Goal: Transaction & Acquisition: Purchase product/service

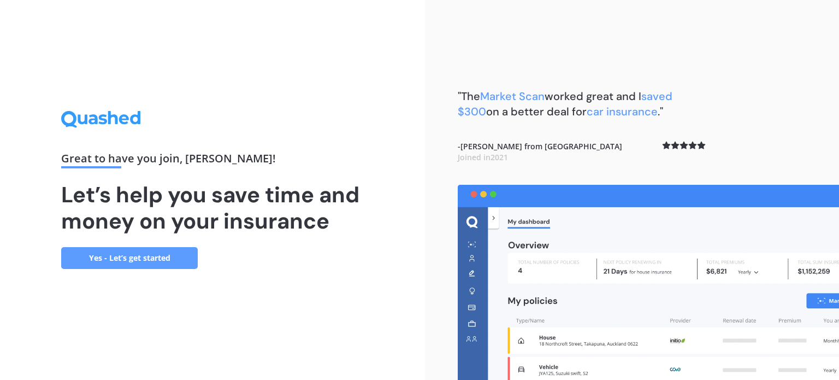
click at [166, 265] on link "Yes - Let’s get started" at bounding box center [129, 258] width 137 height 22
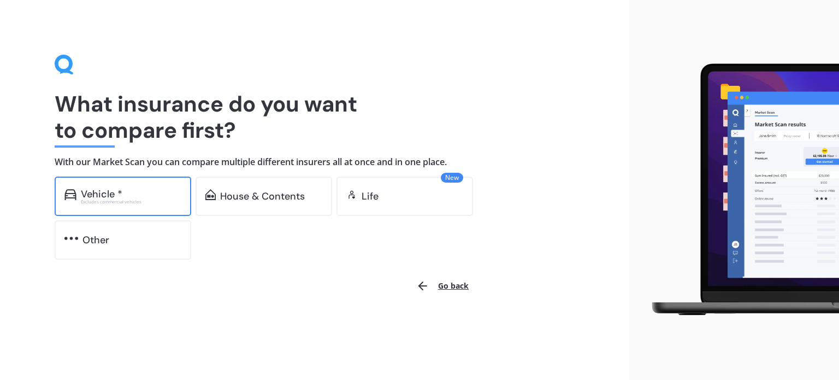
click at [162, 203] on div "Excludes commercial vehicles" at bounding box center [131, 201] width 101 height 4
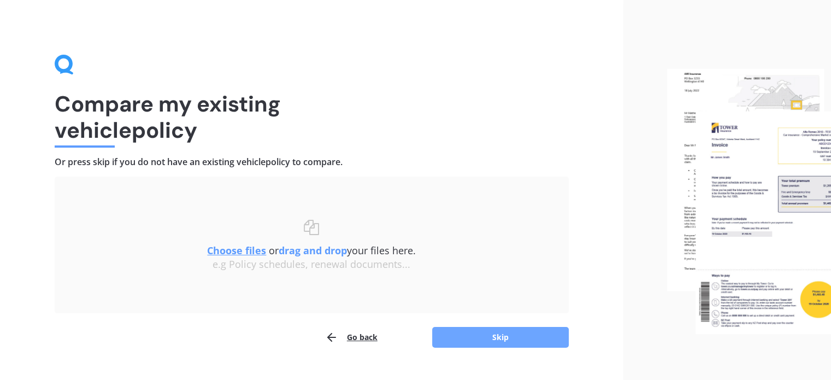
click at [474, 335] on button "Skip" at bounding box center [500, 337] width 137 height 21
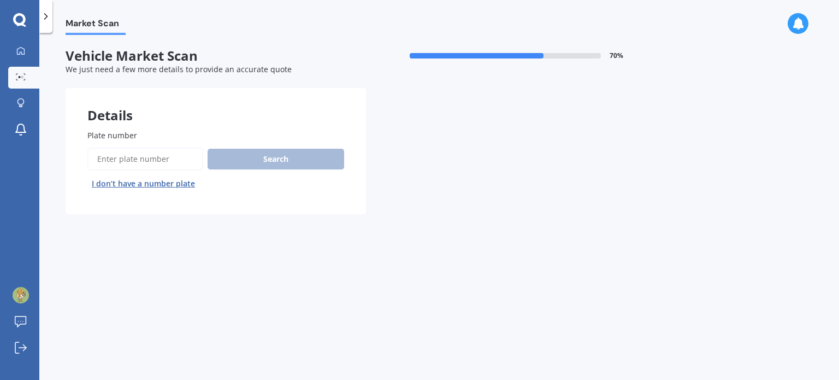
click at [123, 161] on input "Plate number" at bounding box center [145, 158] width 116 height 23
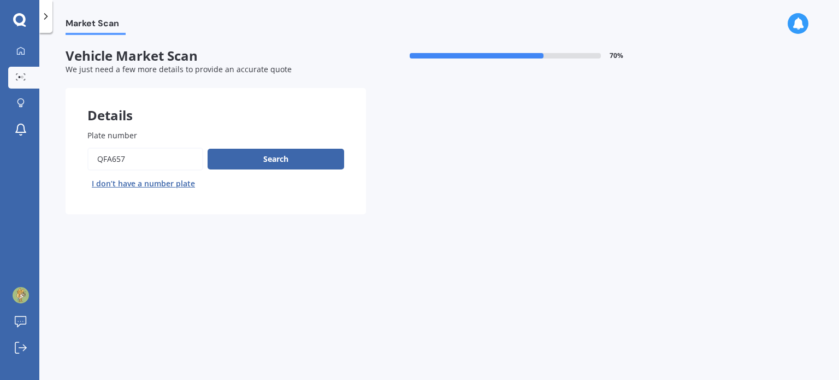
type input "qfa657"
click at [0, 0] on button "Next" at bounding box center [0, 0] width 0 height 0
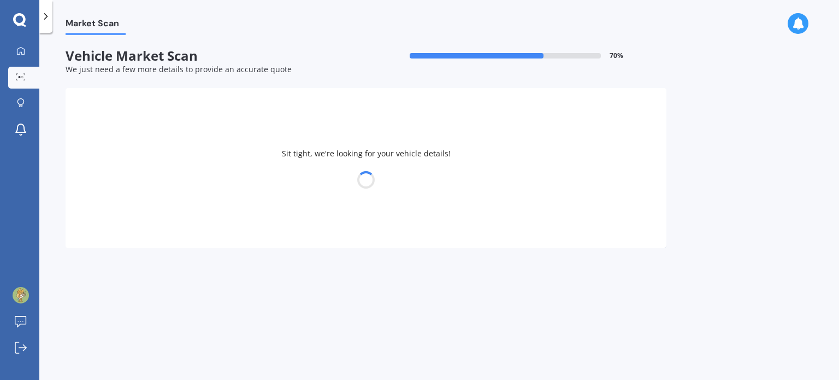
select select "TOYOTA"
select select "AQUA"
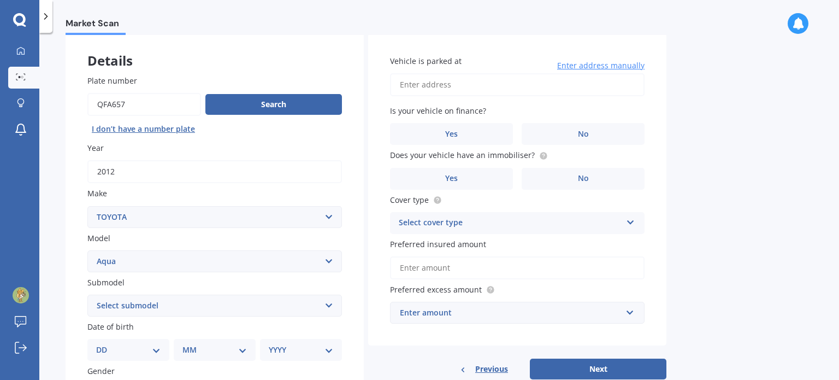
scroll to position [109, 0]
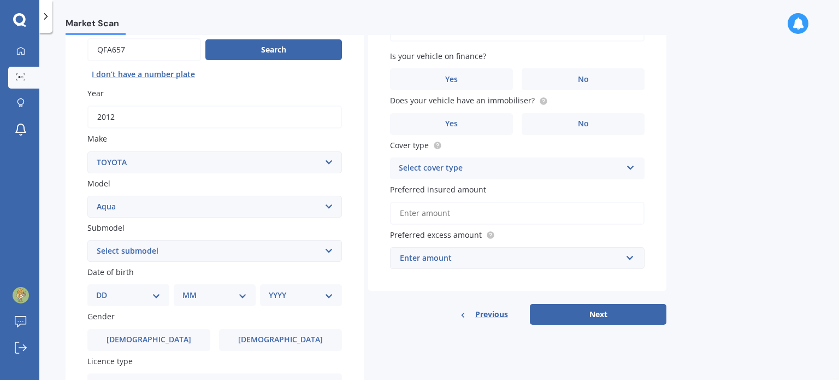
click at [255, 254] on select "Select submodel (All Other) Hatchback Hybrid" at bounding box center [214, 251] width 255 height 22
click at [388, 305] on div "Previous Next" at bounding box center [517, 314] width 298 height 21
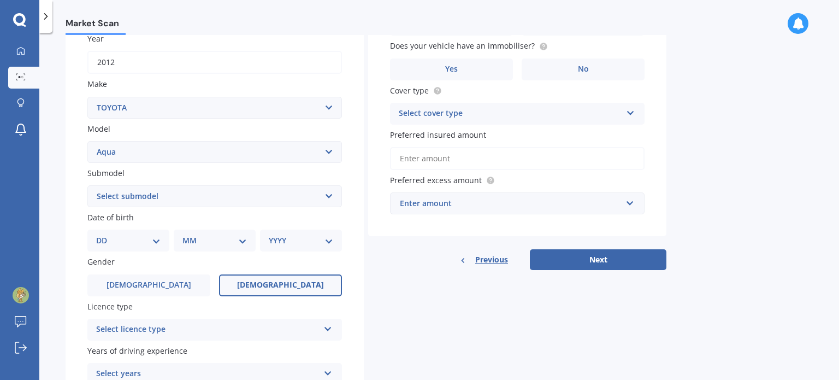
click at [261, 283] on label "[DEMOGRAPHIC_DATA]" at bounding box center [280, 285] width 123 height 22
click at [0, 0] on input "[DEMOGRAPHIC_DATA]" at bounding box center [0, 0] width 0 height 0
click at [234, 330] on div "Select licence type" at bounding box center [207, 329] width 223 height 13
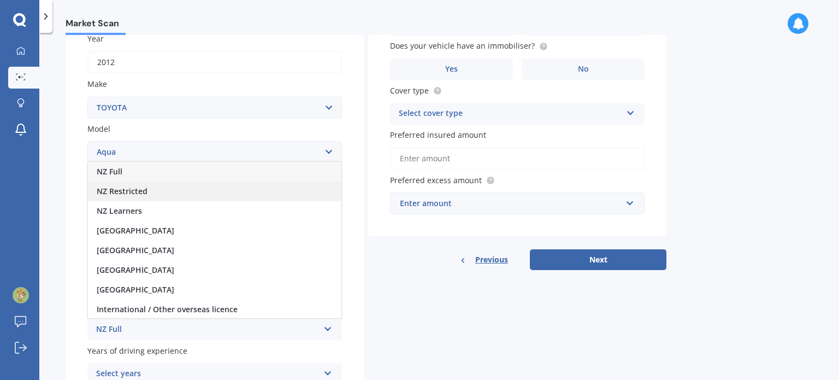
click at [160, 186] on div "NZ Restricted" at bounding box center [214, 191] width 253 height 20
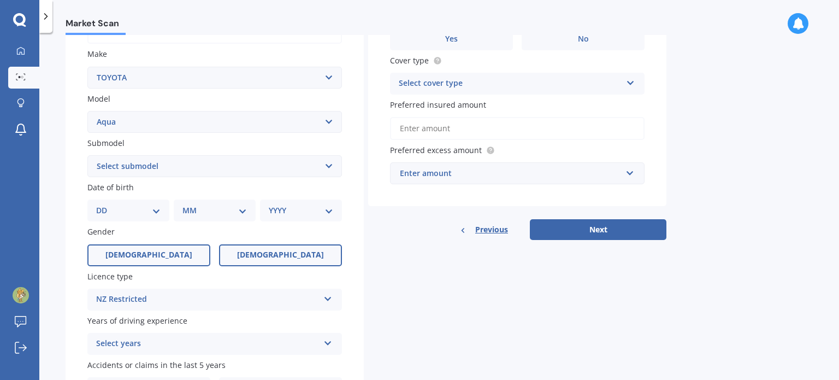
scroll to position [218, 0]
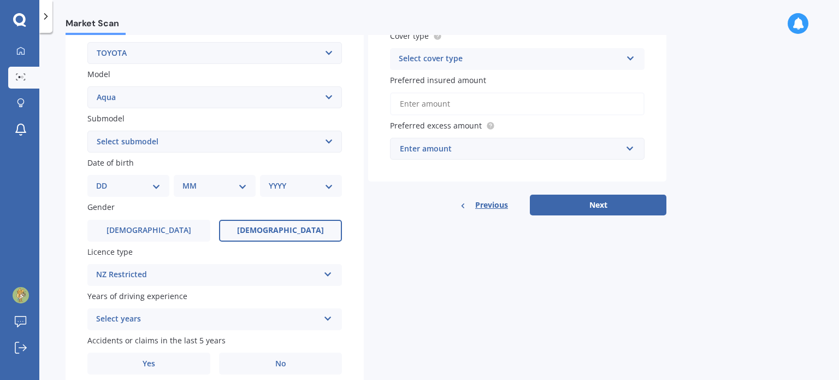
click at [158, 317] on div "Select years" at bounding box center [207, 318] width 223 height 13
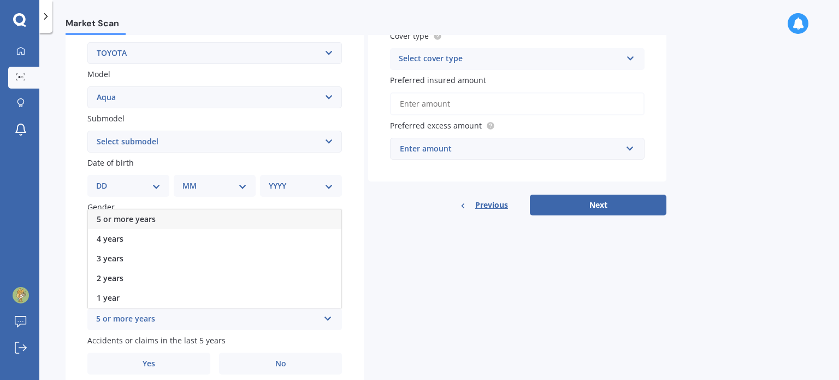
click at [167, 220] on div "5 or more years" at bounding box center [214, 219] width 253 height 20
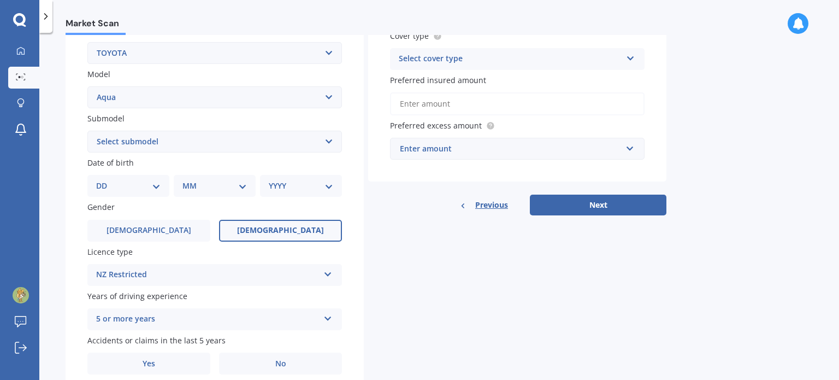
scroll to position [263, 0]
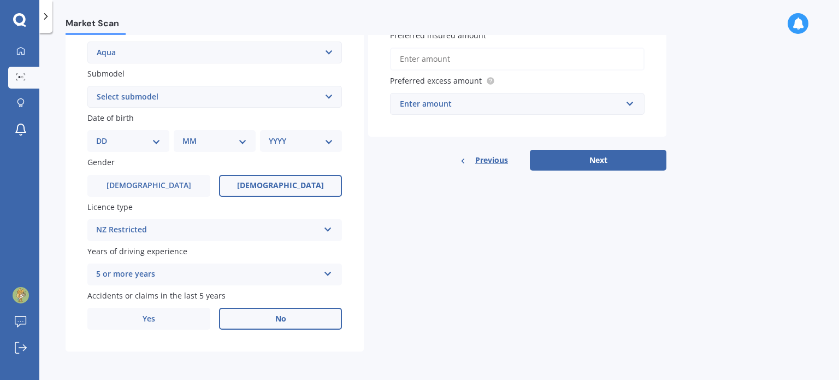
click at [299, 321] on label "No" at bounding box center [280, 319] width 123 height 22
click at [0, 0] on input "No" at bounding box center [0, 0] width 0 height 0
click at [135, 144] on select "DD 01 02 03 04 05 06 07 08 09 10 11 12 13 14 15 16 17 18 19 20 21 22 23 24 25 2…" at bounding box center [128, 141] width 64 height 12
select select "18"
click at [105, 135] on select "DD 01 02 03 04 05 06 07 08 09 10 11 12 13 14 15 16 17 18 19 20 21 22 23 24 25 2…" at bounding box center [128, 141] width 64 height 12
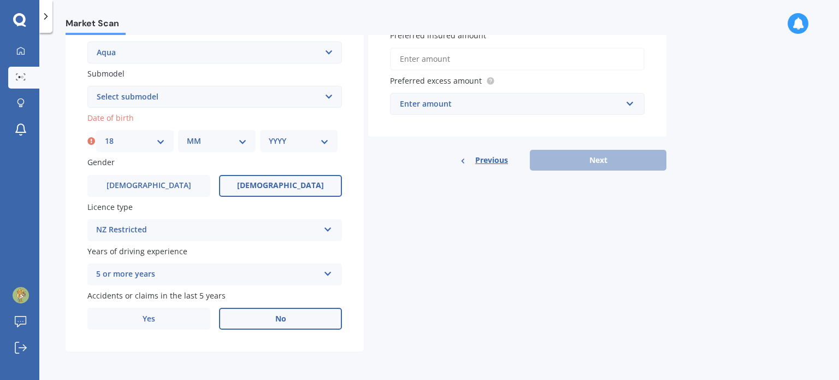
click at [206, 141] on select "MM 01 02 03 04 05 06 07 08 09 10 11 12" at bounding box center [217, 141] width 60 height 12
select select "03"
click at [187, 135] on select "MM 01 02 03 04 05 06 07 08 09 10 11 12" at bounding box center [217, 141] width 60 height 12
click at [282, 155] on div "Plate number Search I don’t have a number plate Year [DATE] Make Select make AC…" at bounding box center [215, 97] width 298 height 507
click at [289, 144] on select "YYYY 2025 2024 2023 2022 2021 2020 2019 2018 2017 2016 2015 2014 2013 2012 2011…" at bounding box center [299, 141] width 60 height 12
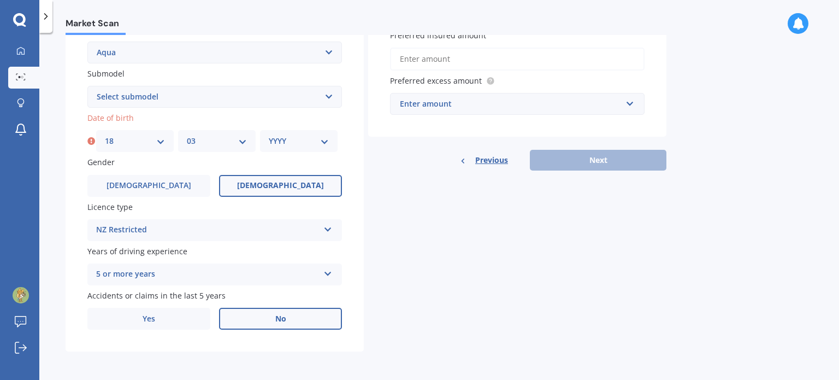
select select "2004"
click at [269, 135] on select "YYYY 2025 2024 2023 2022 2021 2020 2019 2018 2017 2016 2015 2014 2013 2012 2011…" at bounding box center [299, 141] width 60 height 12
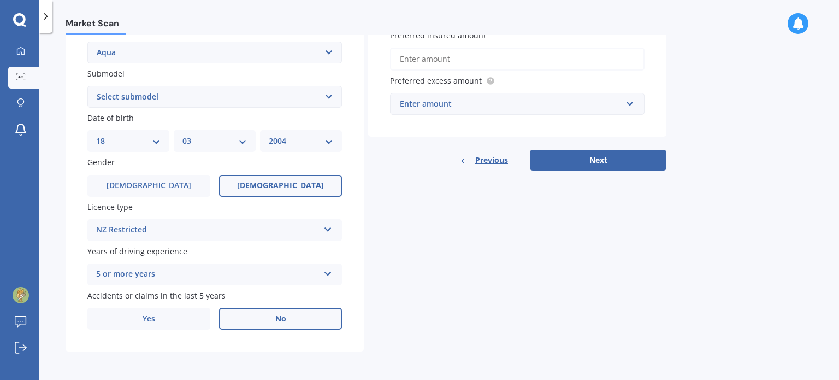
click at [234, 273] on div "5 or more years" at bounding box center [207, 274] width 223 height 13
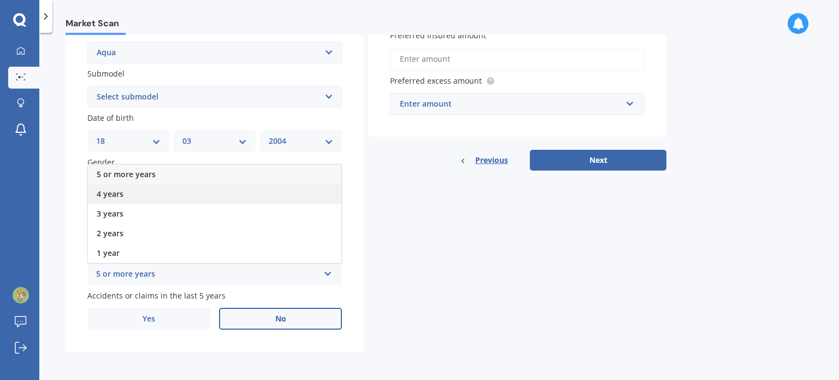
click at [164, 196] on div "4 years" at bounding box center [214, 194] width 253 height 20
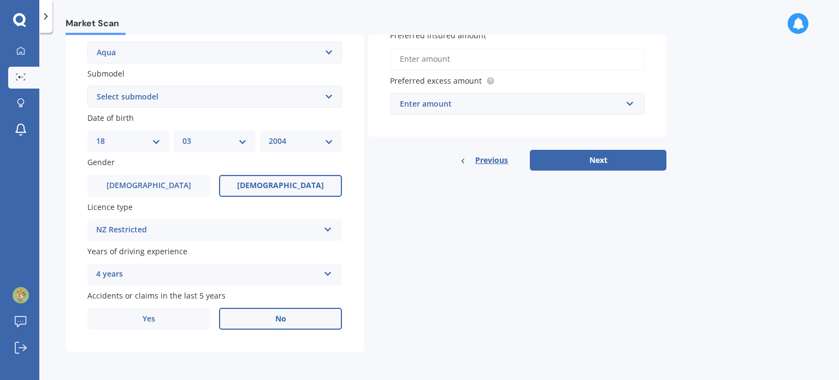
click at [365, 265] on div "Details Plate number Search I don’t have a number plate Year [DATE] Make Select…" at bounding box center [366, 88] width 601 height 527
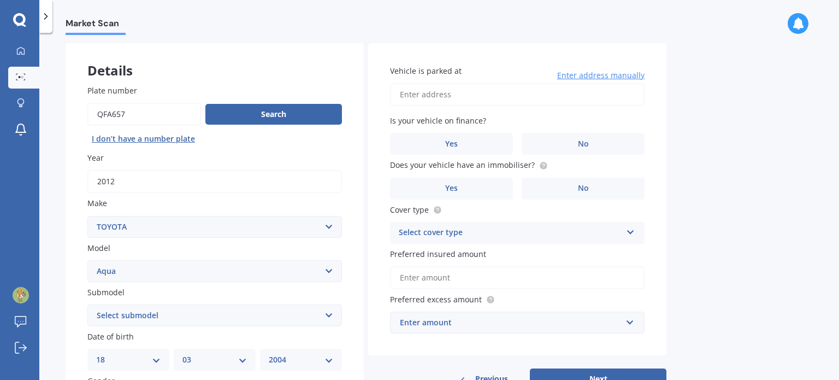
scroll to position [0, 0]
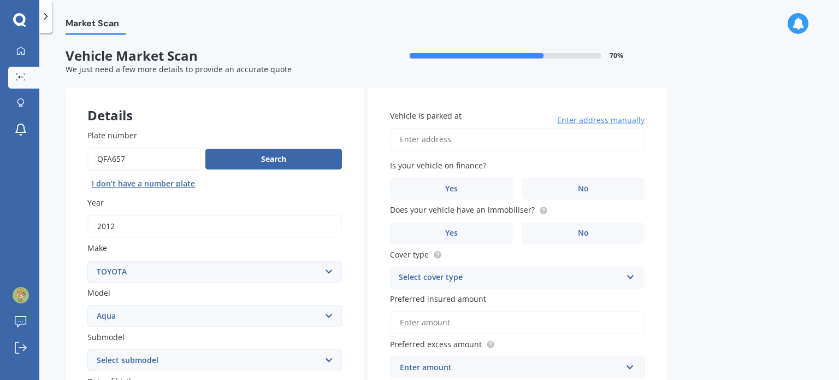
click at [507, 132] on input "Vehicle is parked at" at bounding box center [517, 139] width 255 height 23
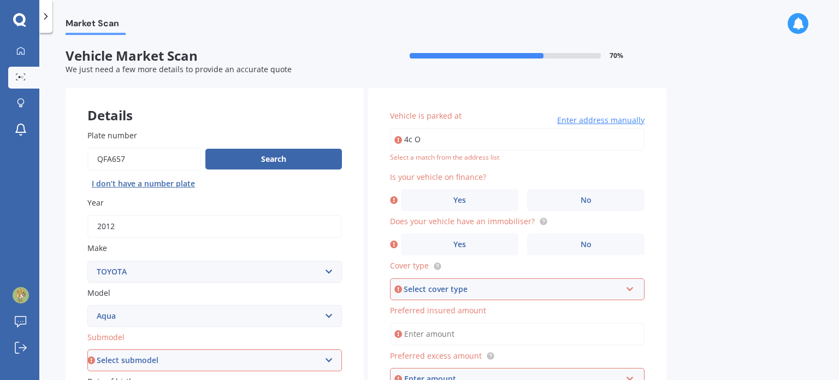
type input "[STREET_ADDRESS][PERSON_NAME]"
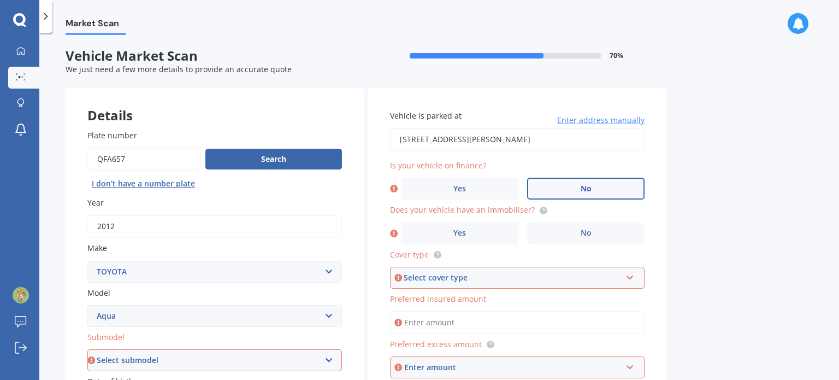
click at [564, 181] on label "No" at bounding box center [585, 189] width 117 height 22
click at [0, 0] on input "No" at bounding box center [0, 0] width 0 height 0
click at [529, 276] on div "Select cover type" at bounding box center [512, 277] width 217 height 12
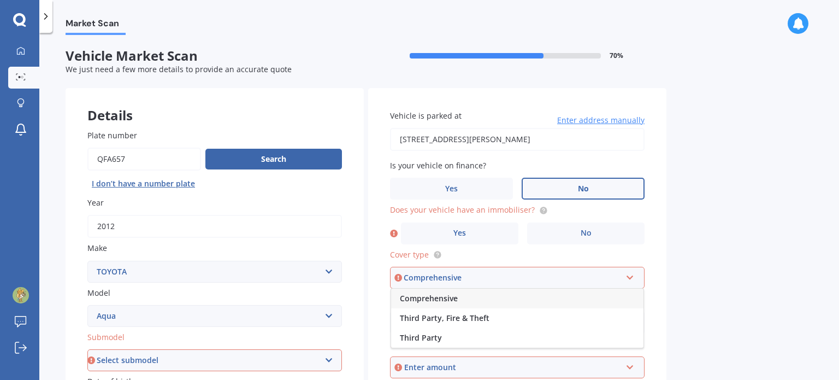
click at [525, 294] on div "Comprehensive" at bounding box center [517, 298] width 252 height 20
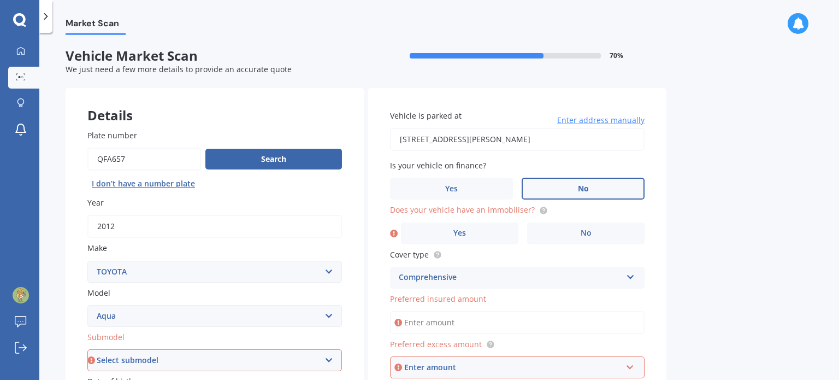
click at [522, 321] on input "Preferred insured amount" at bounding box center [517, 322] width 255 height 23
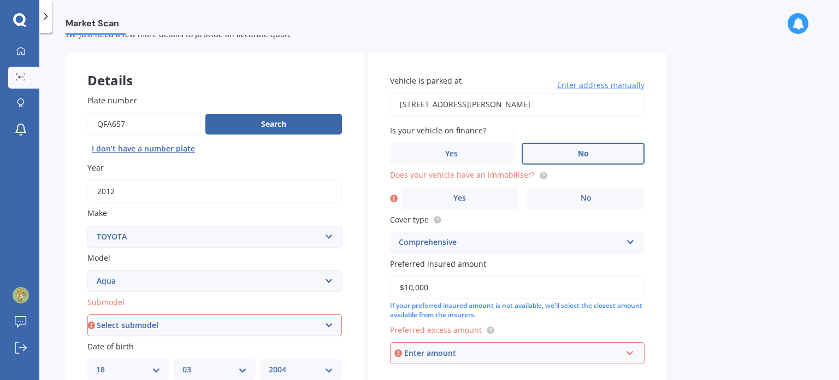
scroll to position [55, 0]
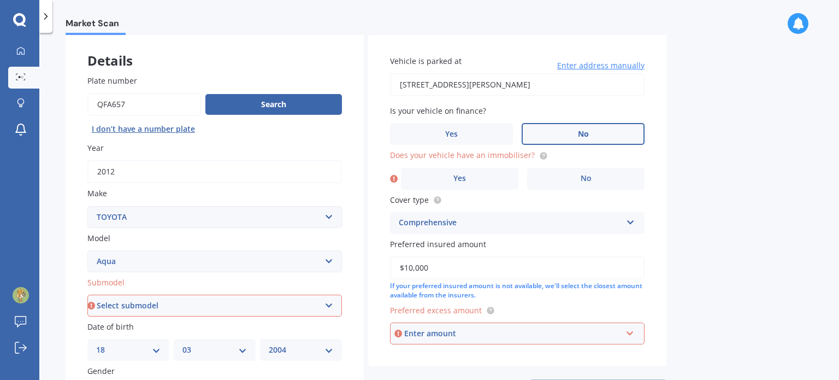
type input "$10,000"
click at [513, 344] on div "Enter amount $100 $400 $500 $750 $1,000 $1,500 $2,000" at bounding box center [517, 333] width 255 height 22
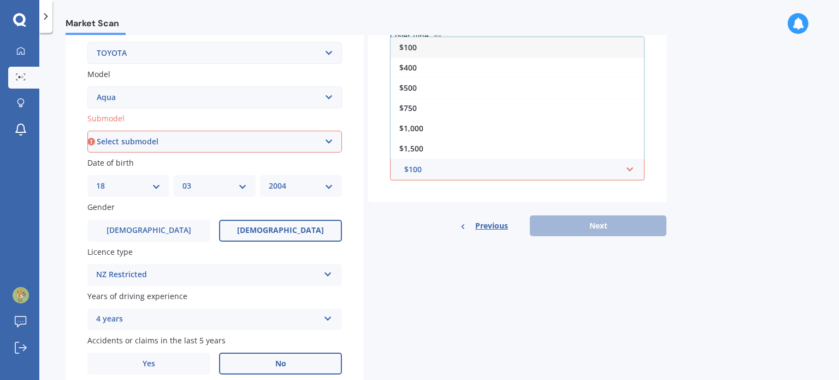
click at [740, 181] on div "Market Scan Vehicle Market Scan 70 % We just need a few more details to provide…" at bounding box center [439, 208] width 800 height 347
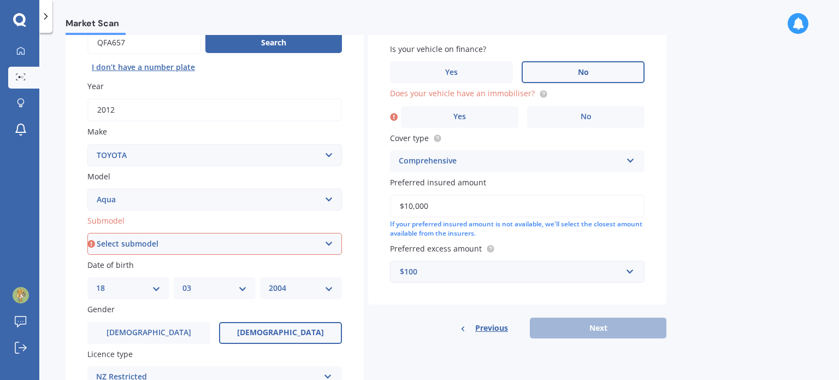
scroll to position [109, 0]
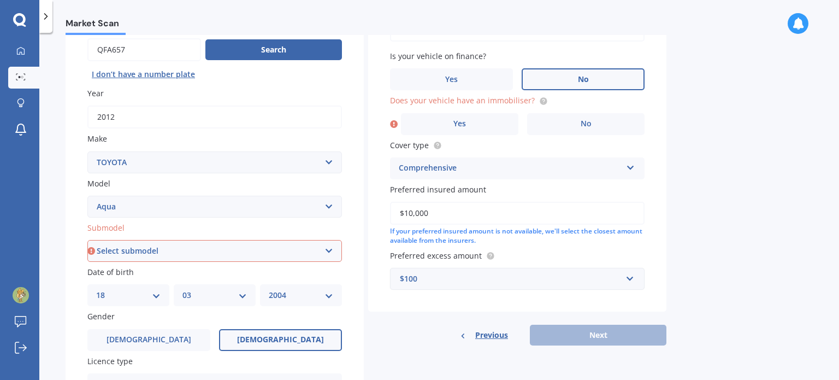
click at [491, 281] on div "$100" at bounding box center [511, 279] width 222 height 12
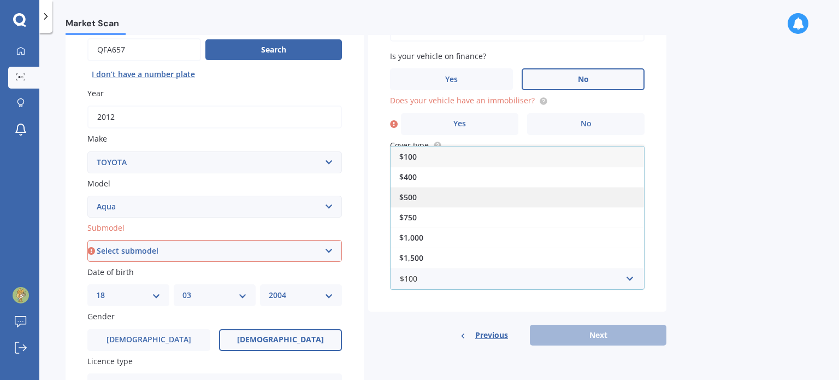
click at [469, 192] on div "$500" at bounding box center [517, 197] width 253 height 20
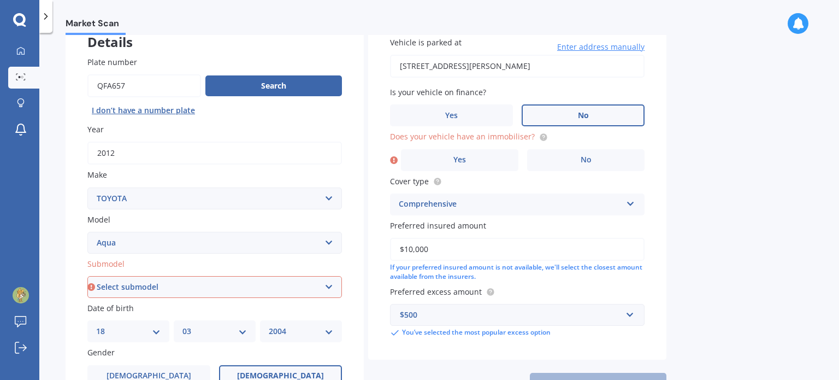
scroll to position [55, 0]
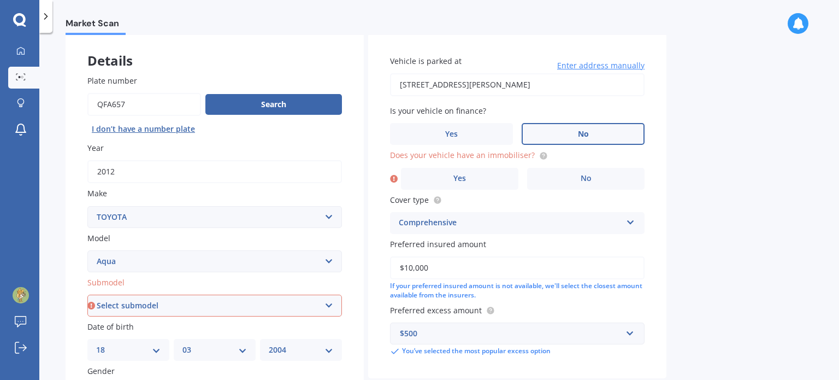
click at [313, 305] on select "Select submodel (All Other) Hatchback Hybrid" at bounding box center [214, 305] width 255 height 22
select select "(ALL OTHER)"
click at [87, 294] on select "Select submodel (All Other) Hatchback Hybrid" at bounding box center [214, 305] width 255 height 22
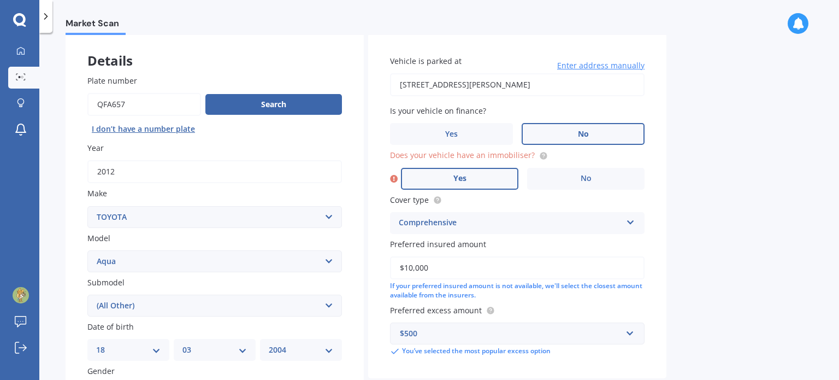
click at [474, 173] on label "Yes" at bounding box center [459, 179] width 117 height 22
click at [0, 0] on input "Yes" at bounding box center [0, 0] width 0 height 0
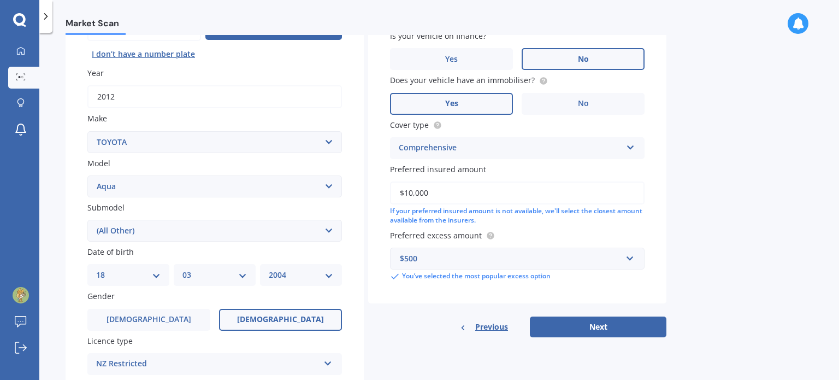
scroll to position [164, 0]
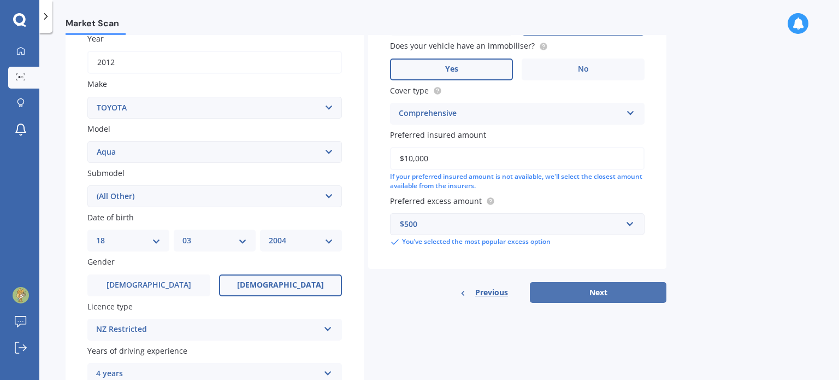
click at [638, 288] on button "Next" at bounding box center [598, 292] width 137 height 21
select select "18"
select select "03"
select select "2004"
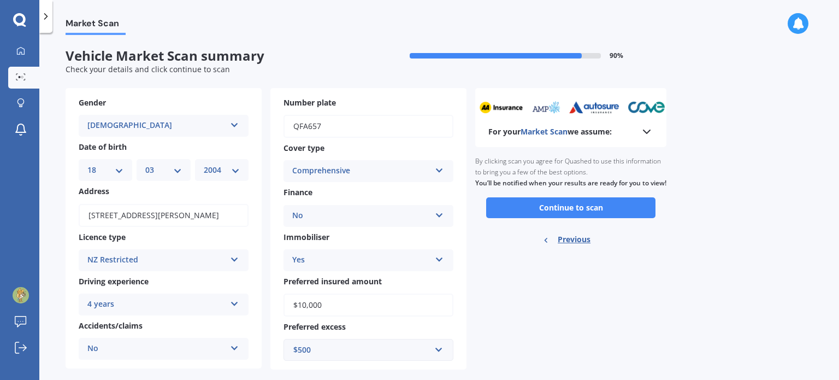
scroll to position [17, 0]
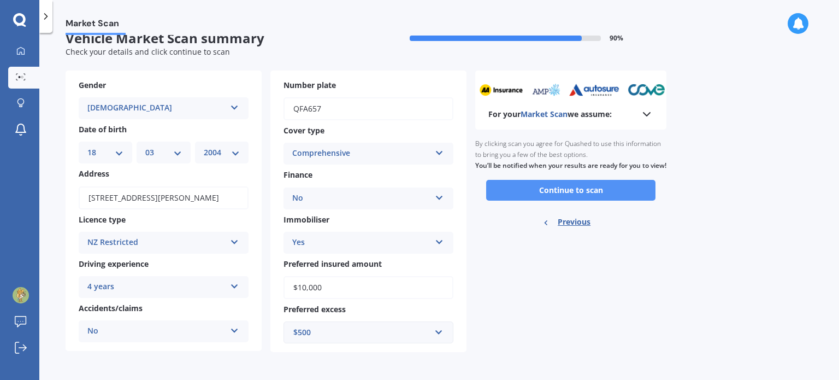
click at [624, 200] on button "Continue to scan" at bounding box center [570, 190] width 169 height 21
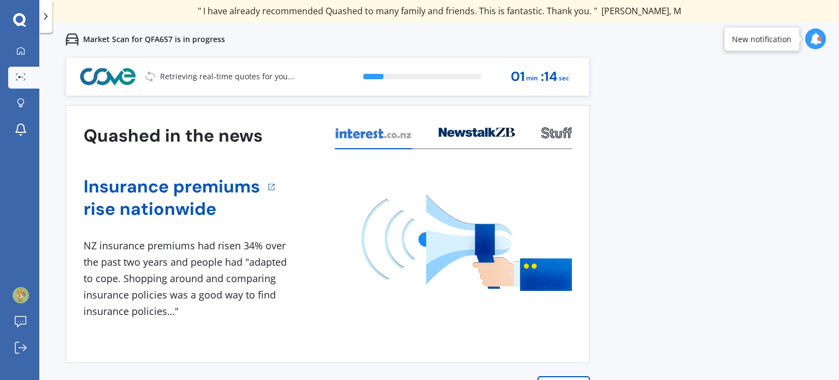
click at [822, 39] on div at bounding box center [815, 38] width 21 height 21
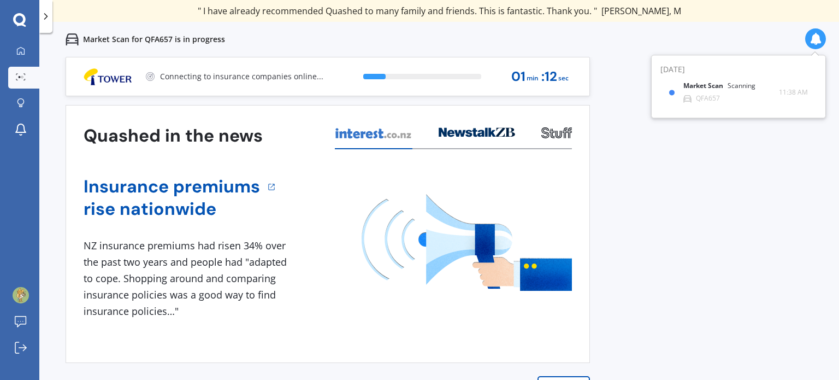
click at [822, 39] on div at bounding box center [815, 38] width 21 height 21
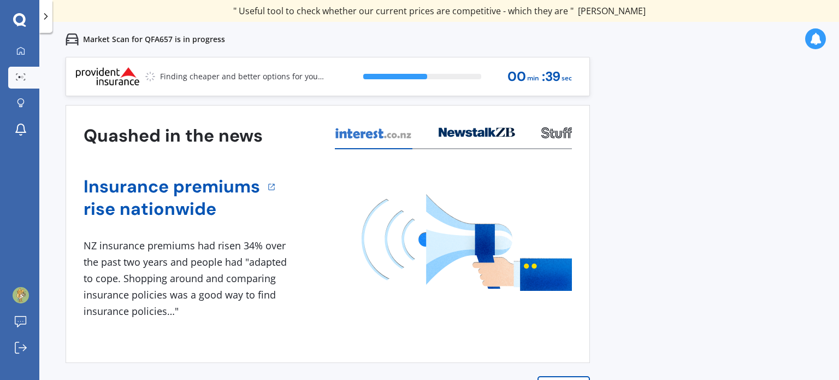
click at [469, 137] on div at bounding box center [477, 136] width 76 height 26
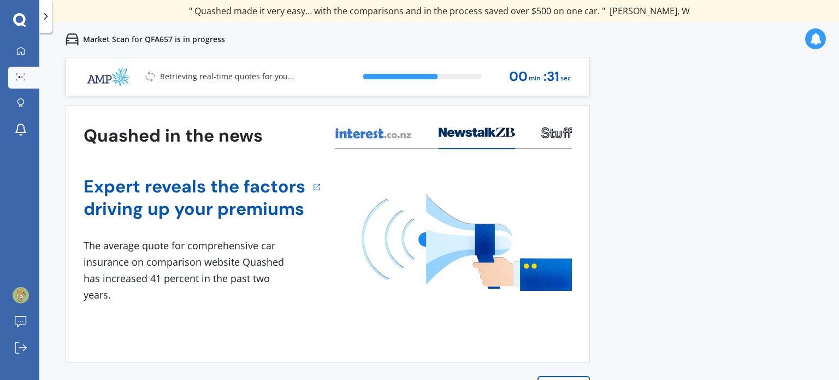
click at [572, 131] on div "Quashed in the news Expert reveals the factors driving up your premiums 1 The a…" at bounding box center [328, 234] width 524 height 258
click at [568, 133] on icon at bounding box center [556, 132] width 31 height 11
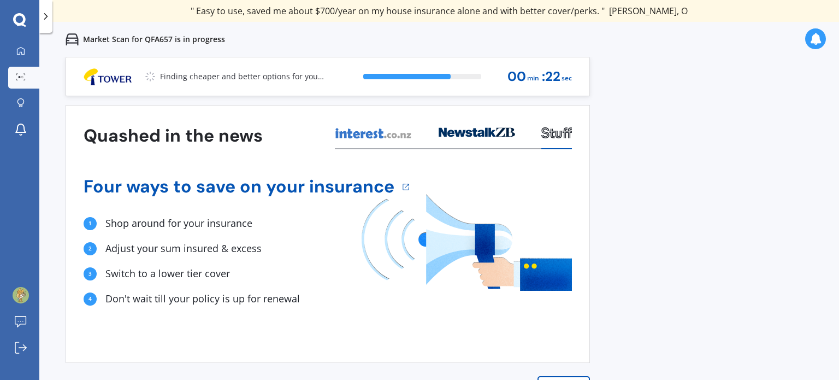
click at [783, 247] on div "Previous 80,000+ [DEMOGRAPHIC_DATA] consumers have signed up to shop and save t…" at bounding box center [439, 247] width 800 height 380
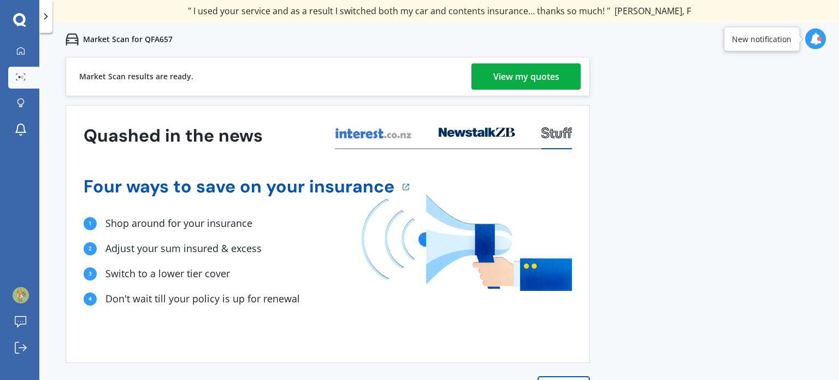
click at [529, 80] on div "View my quotes" at bounding box center [526, 76] width 66 height 26
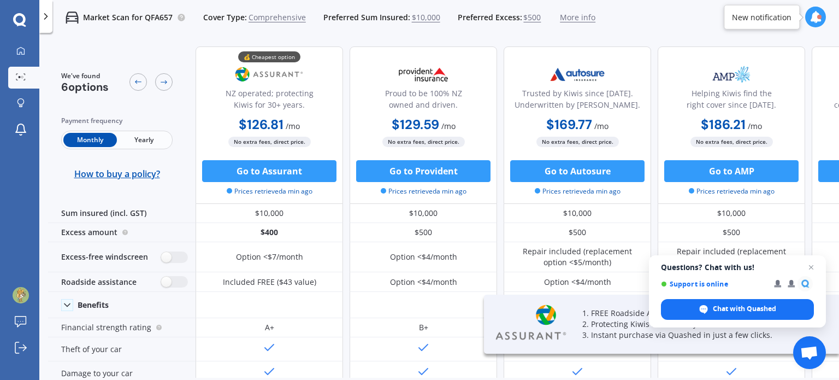
click at [127, 133] on span "Yearly" at bounding box center [144, 140] width 54 height 14
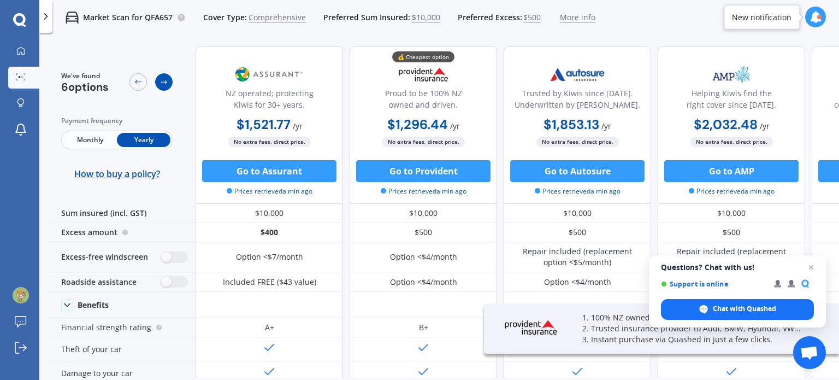
click at [168, 79] on icon at bounding box center [163, 82] width 9 height 9
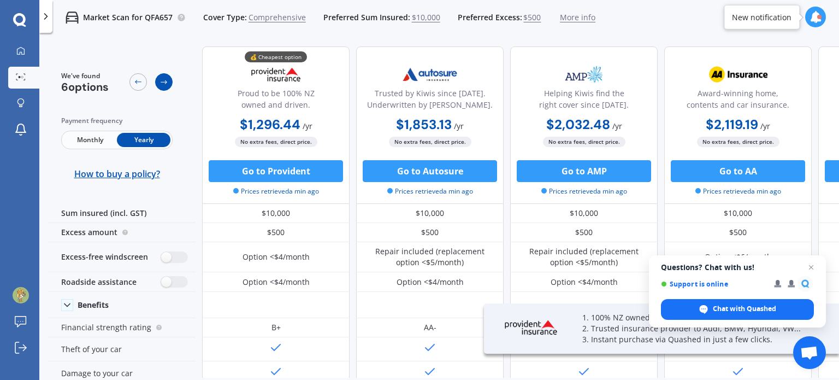
click at [168, 79] on icon at bounding box center [163, 82] width 9 height 9
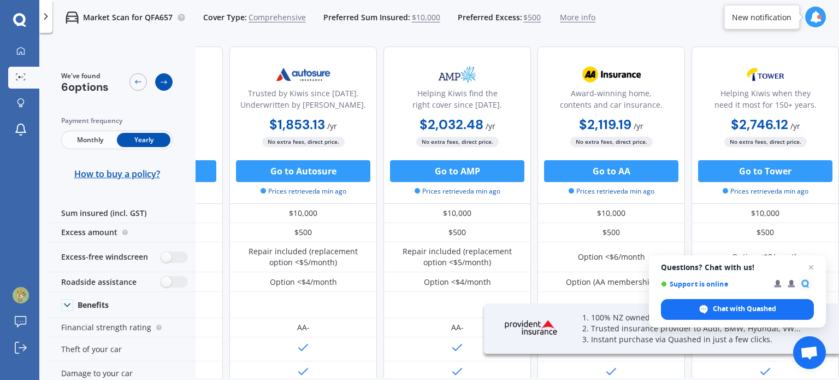
scroll to position [0, 280]
click at [168, 79] on icon at bounding box center [163, 82] width 9 height 9
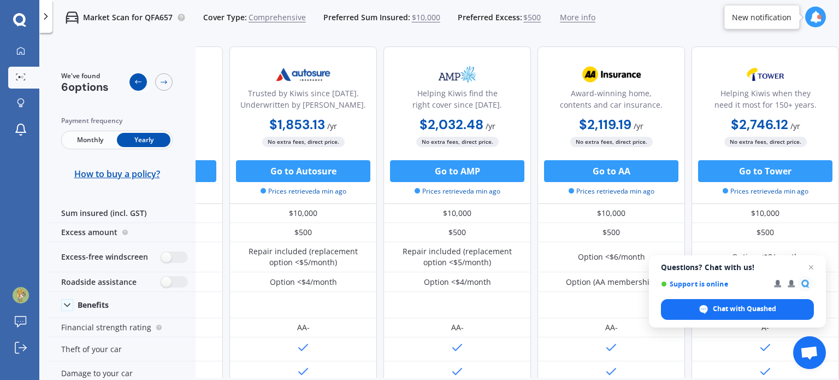
click at [141, 78] on icon at bounding box center [138, 82] width 9 height 9
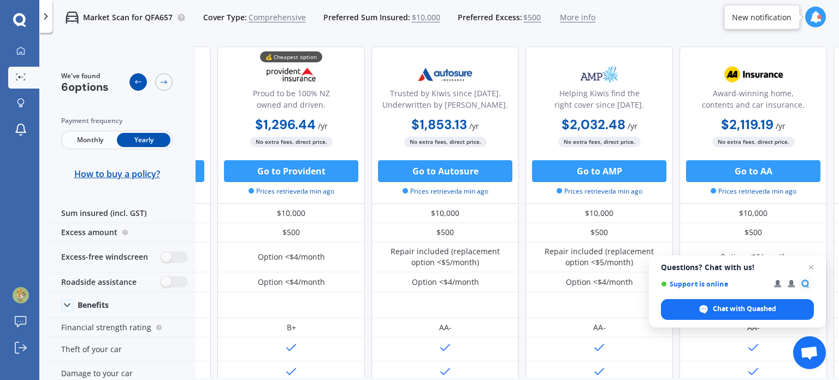
click at [141, 78] on icon at bounding box center [138, 82] width 9 height 9
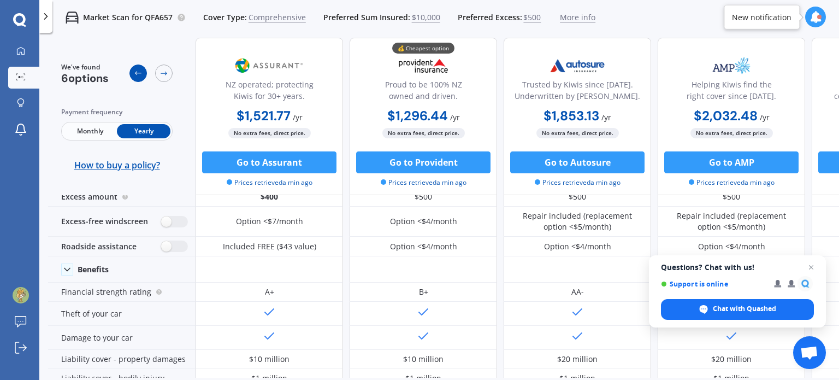
scroll to position [55, 0]
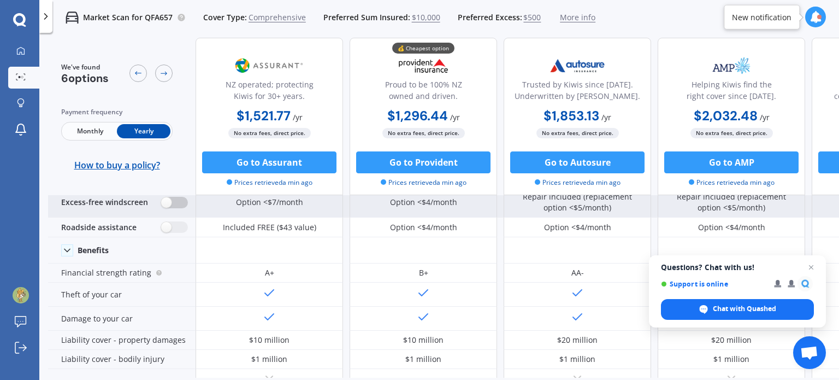
click at [177, 205] on label at bounding box center [174, 202] width 27 height 11
radio input "true"
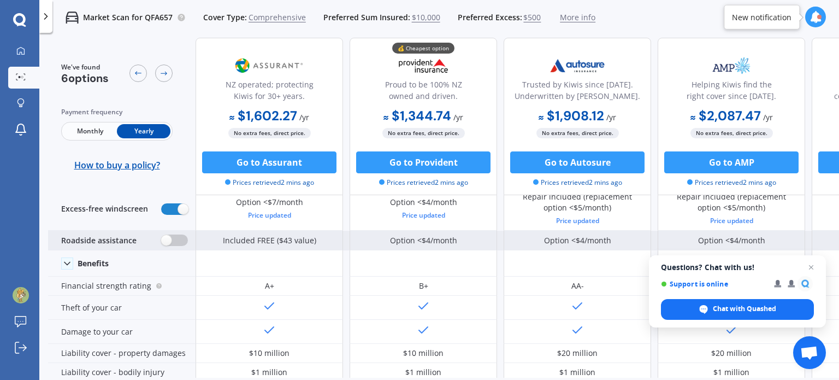
click at [177, 237] on label at bounding box center [174, 239] width 27 height 11
radio input "true"
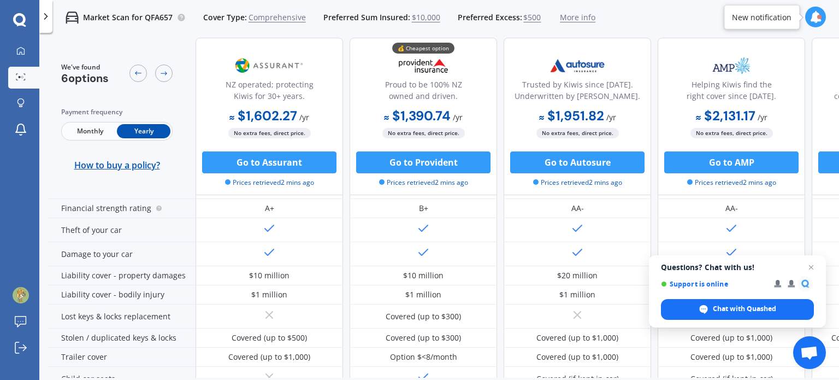
scroll to position [164, 0]
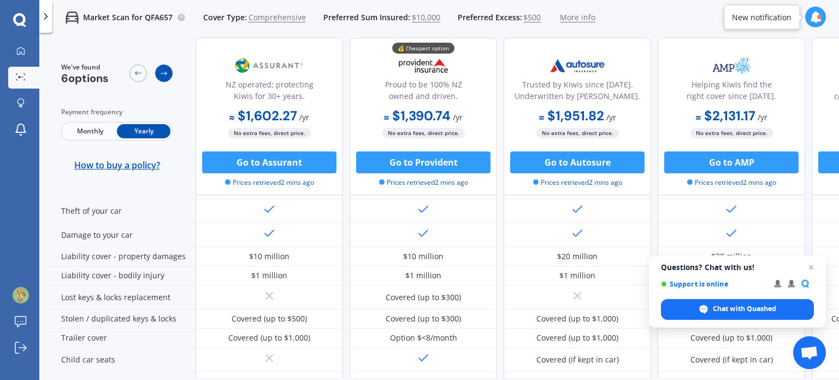
click at [162, 76] on icon at bounding box center [163, 73] width 9 height 9
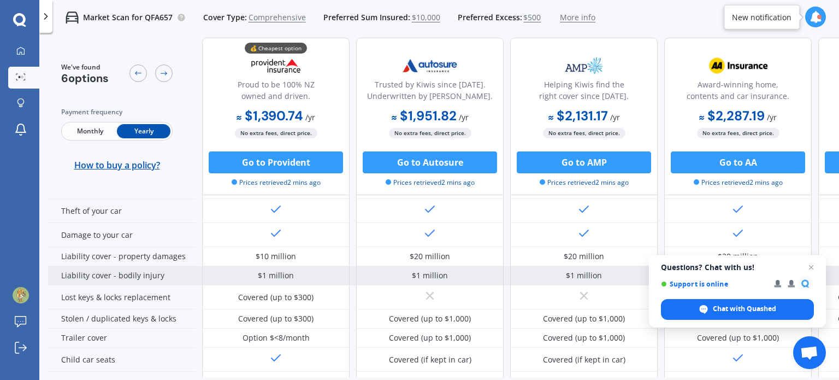
scroll to position [109, 147]
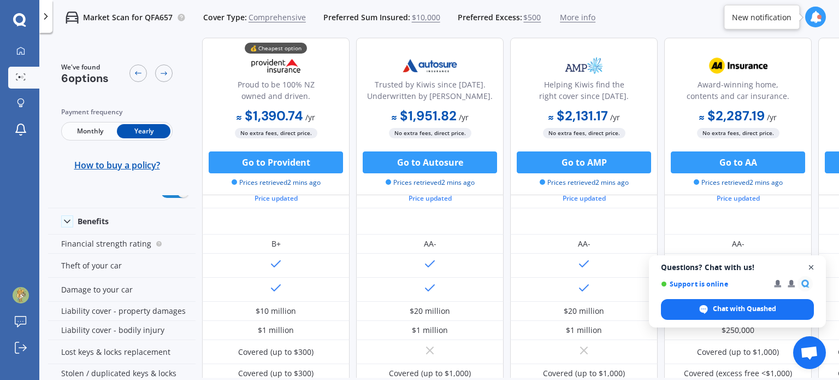
click at [813, 268] on span "Close chat" at bounding box center [812, 268] width 14 height 14
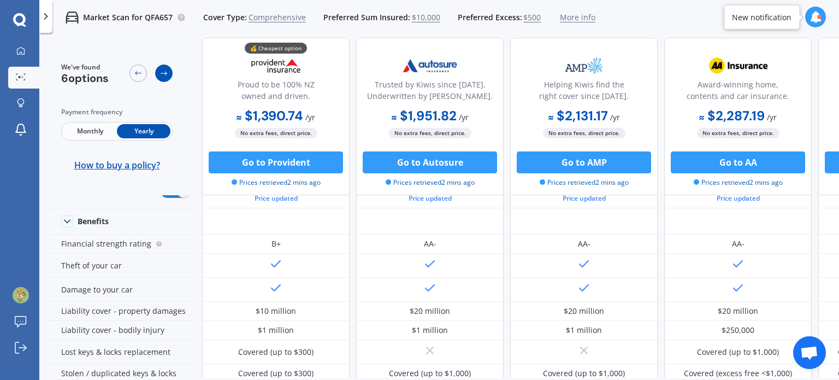
click at [161, 72] on icon at bounding box center [163, 73] width 9 height 9
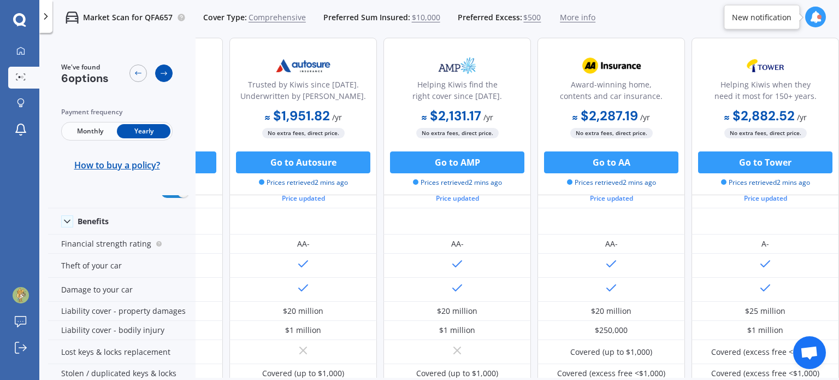
scroll to position [109, 280]
click at [161, 72] on icon at bounding box center [163, 73] width 9 height 9
click at [152, 72] on div at bounding box center [150, 73] width 43 height 22
click at [139, 72] on icon at bounding box center [138, 73] width 9 height 9
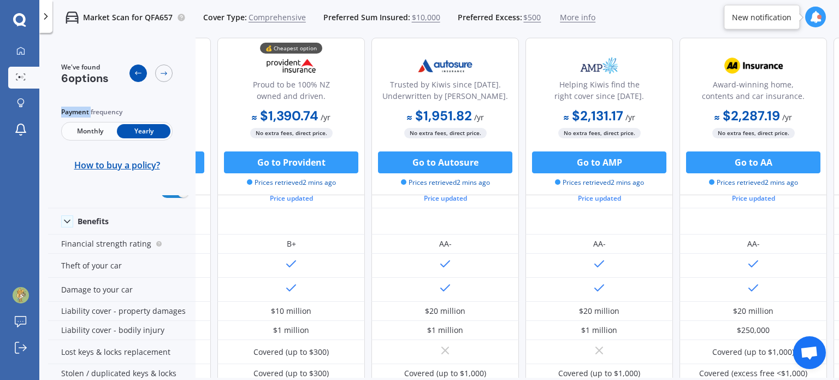
click at [139, 72] on icon at bounding box center [138, 73] width 9 height 9
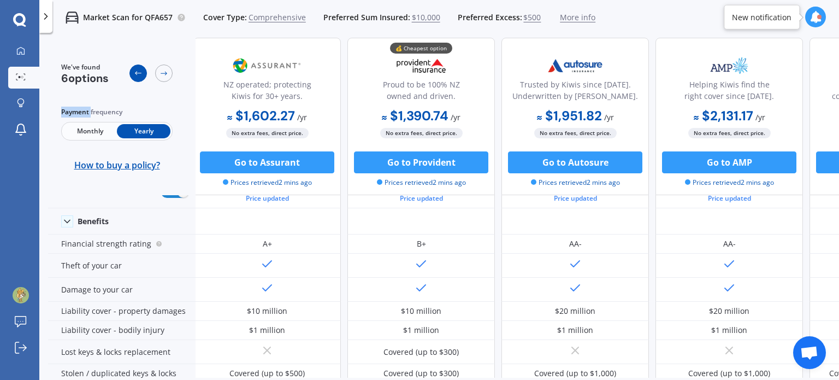
scroll to position [109, 0]
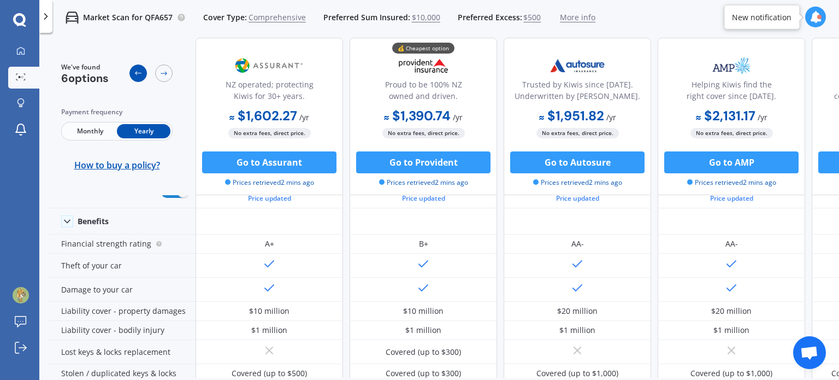
click at [139, 72] on icon at bounding box center [138, 73] width 9 height 9
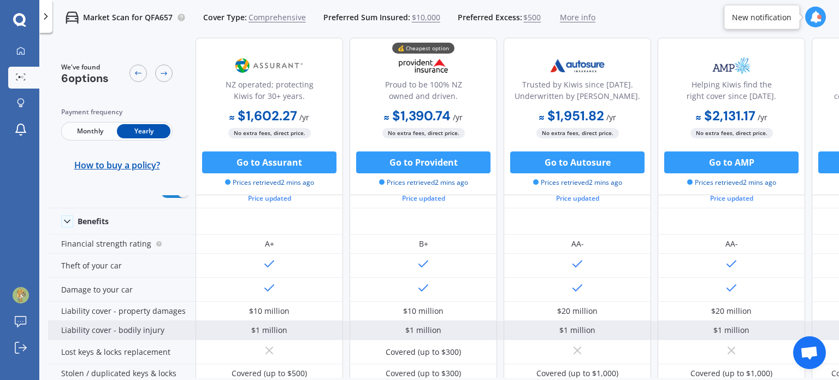
scroll to position [164, 0]
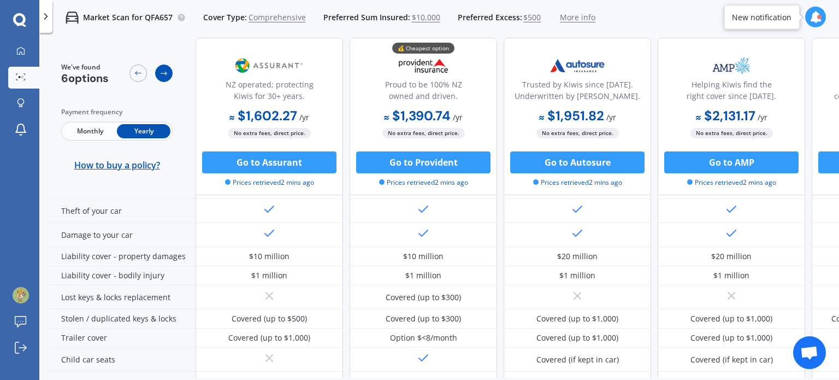
click at [162, 68] on div at bounding box center [163, 72] width 17 height 17
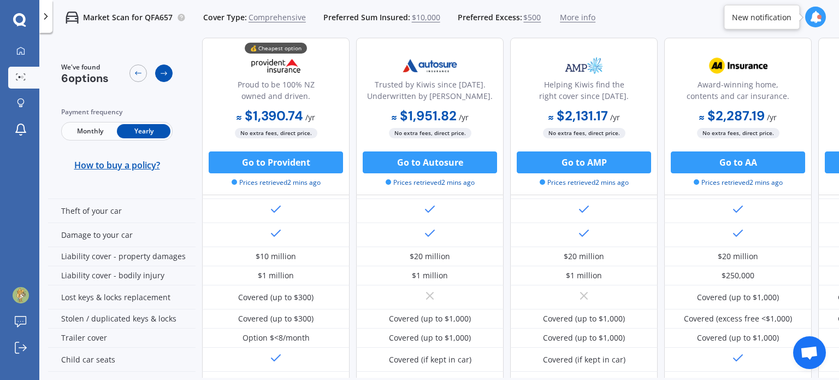
click at [162, 68] on div at bounding box center [163, 72] width 17 height 17
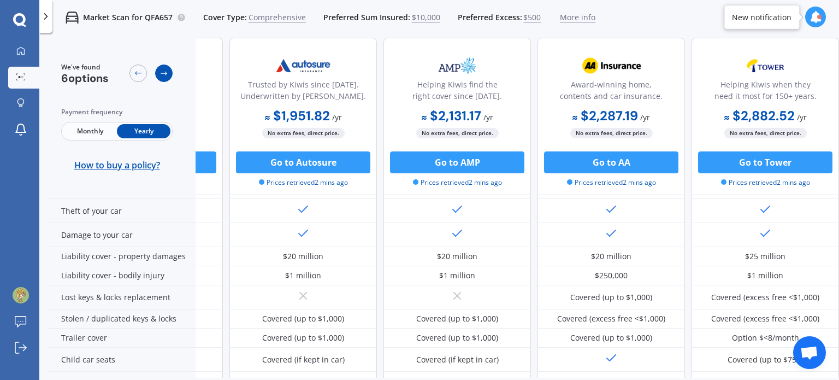
scroll to position [164, 280]
click at [162, 68] on div at bounding box center [163, 72] width 17 height 17
click at [135, 66] on div at bounding box center [137, 72] width 17 height 17
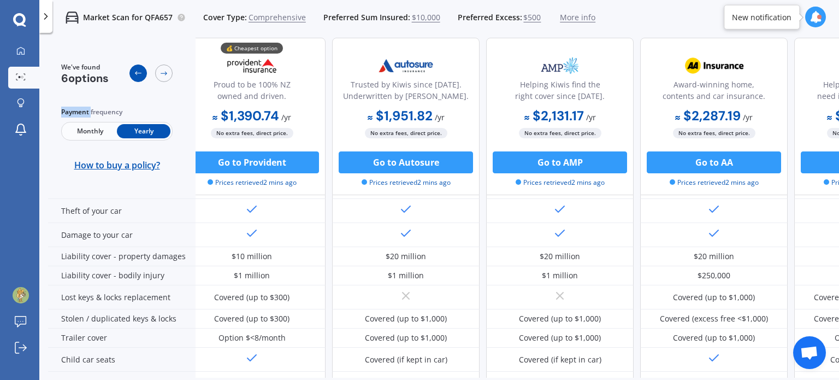
click at [135, 66] on div at bounding box center [137, 72] width 17 height 17
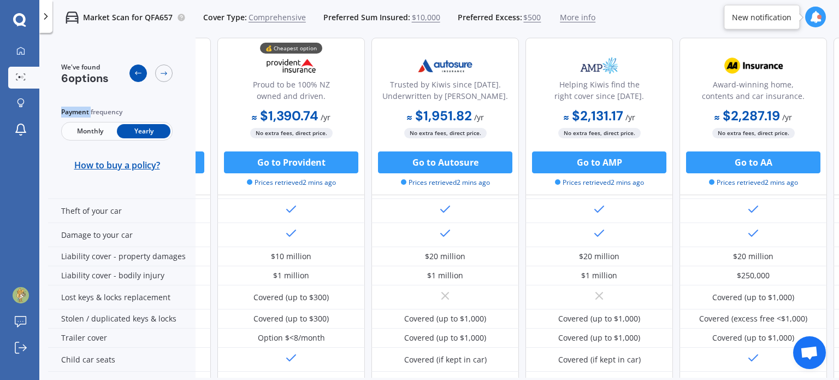
scroll to position [164, 2]
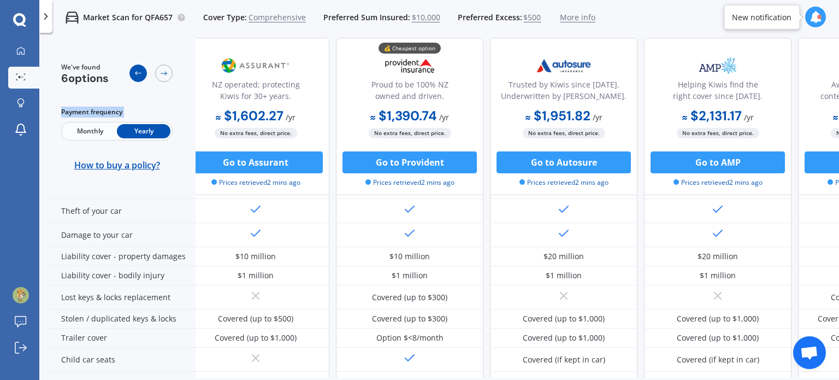
click at [135, 66] on div at bounding box center [137, 72] width 17 height 17
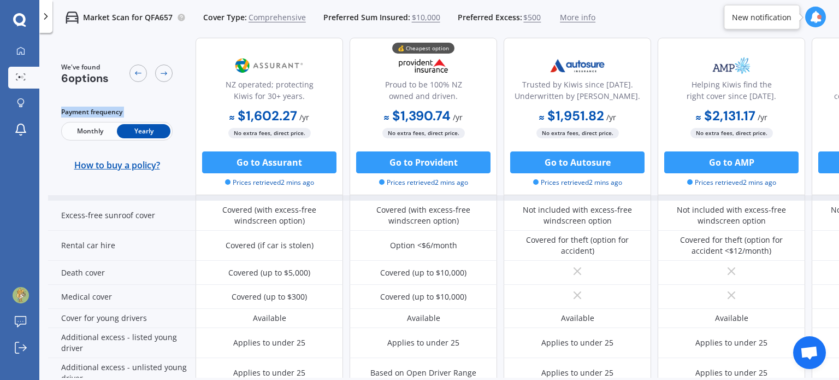
scroll to position [492, 0]
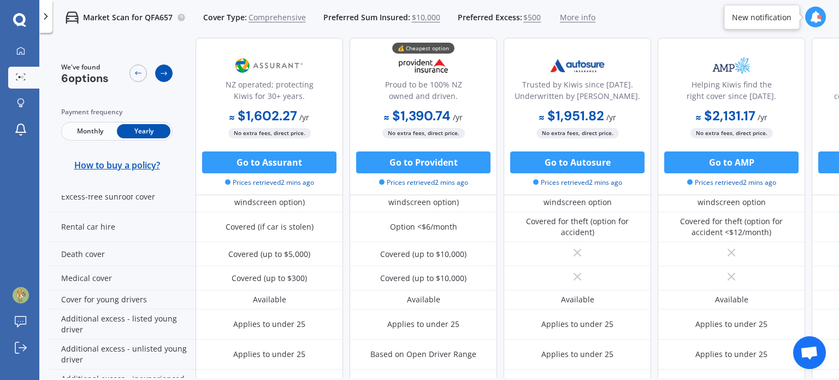
click at [168, 71] on div at bounding box center [163, 72] width 17 height 17
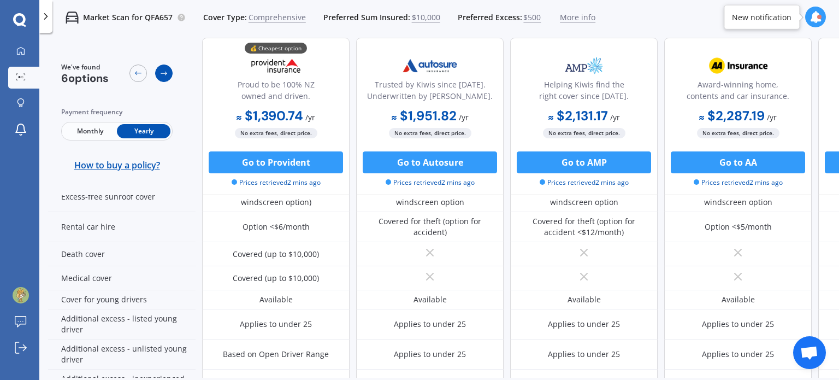
click at [168, 71] on div at bounding box center [163, 72] width 17 height 17
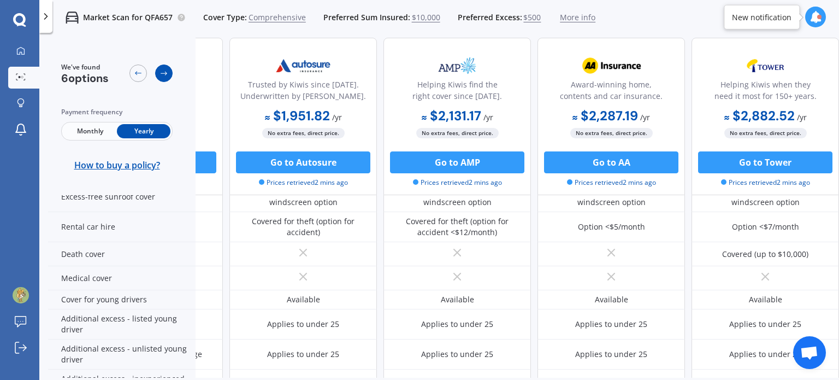
scroll to position [492, 280]
click at [168, 71] on div at bounding box center [163, 72] width 17 height 17
click at [142, 70] on icon at bounding box center [138, 73] width 9 height 9
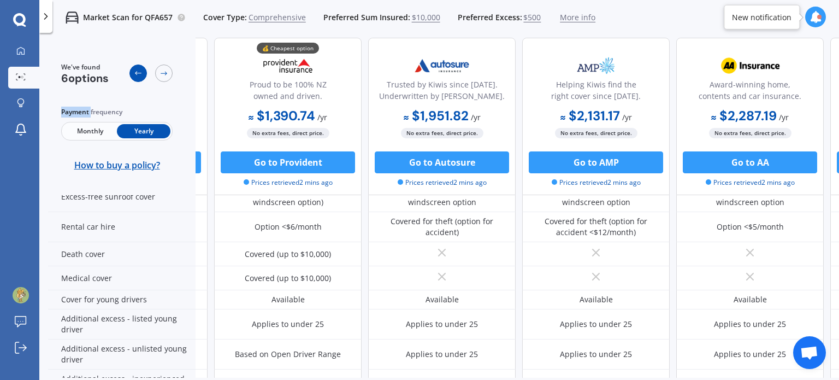
click at [142, 70] on icon at bounding box center [138, 73] width 9 height 9
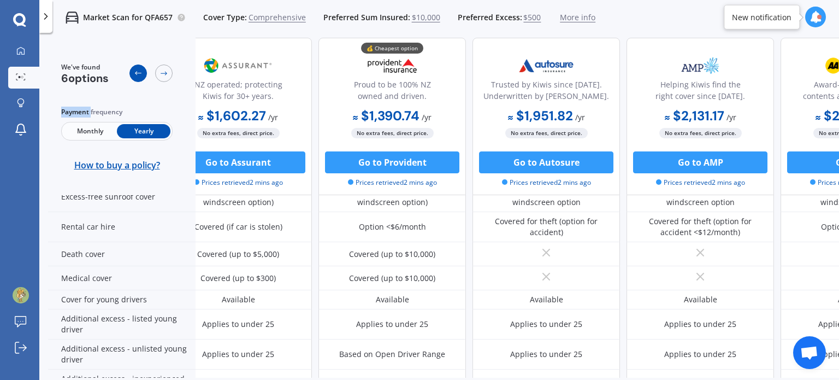
scroll to position [492, 0]
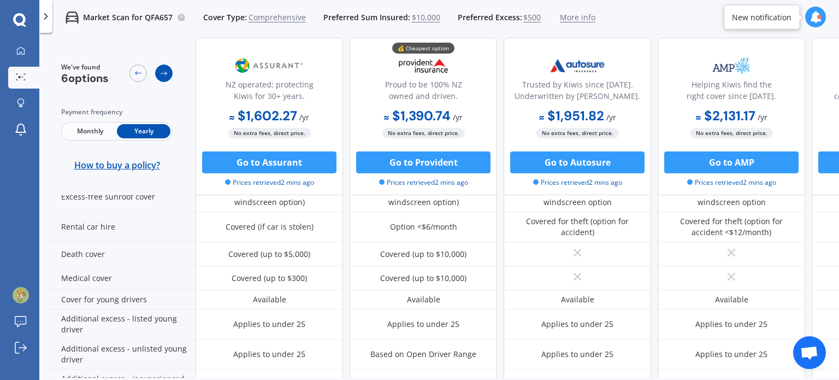
click at [167, 78] on div at bounding box center [163, 72] width 17 height 17
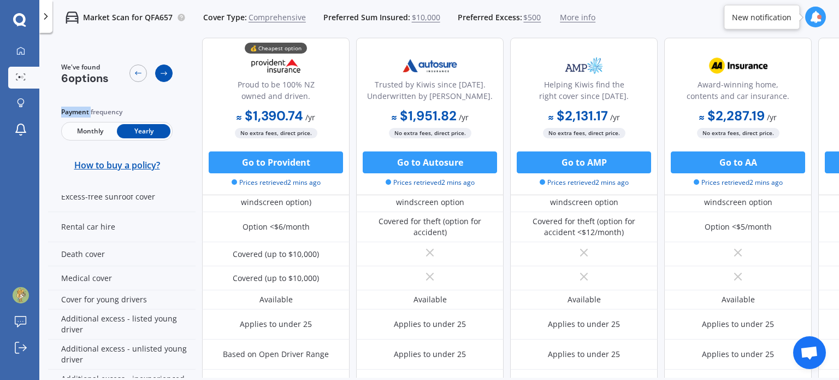
click at [167, 78] on div at bounding box center [163, 72] width 17 height 17
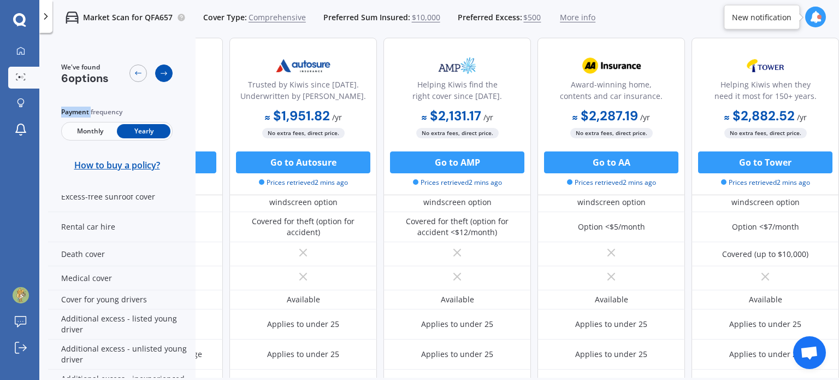
scroll to position [492, 280]
click at [167, 78] on div at bounding box center [163, 72] width 17 height 17
click at [133, 72] on div at bounding box center [137, 72] width 17 height 17
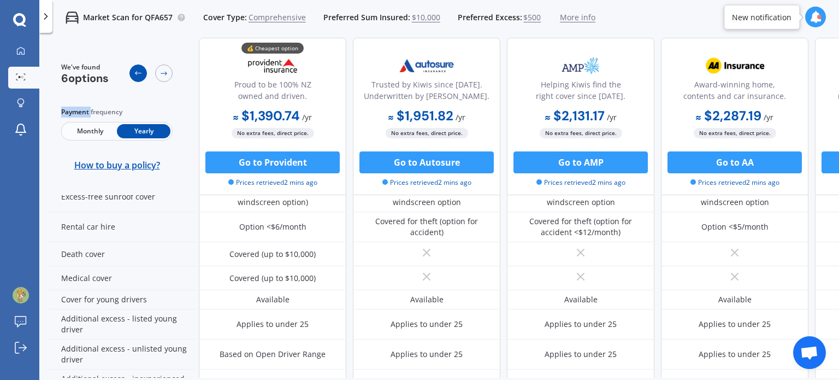
click at [133, 72] on div at bounding box center [137, 72] width 17 height 17
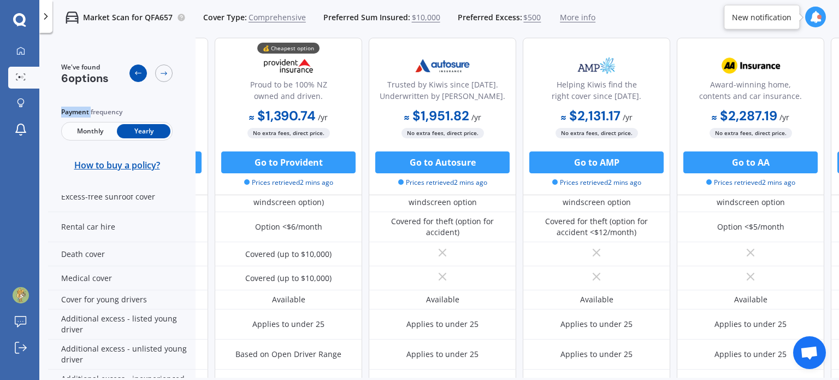
scroll to position [492, 4]
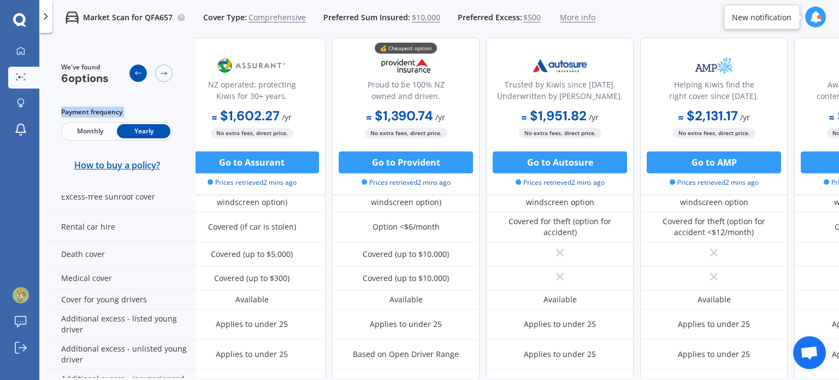
click at [133, 72] on div at bounding box center [137, 72] width 17 height 17
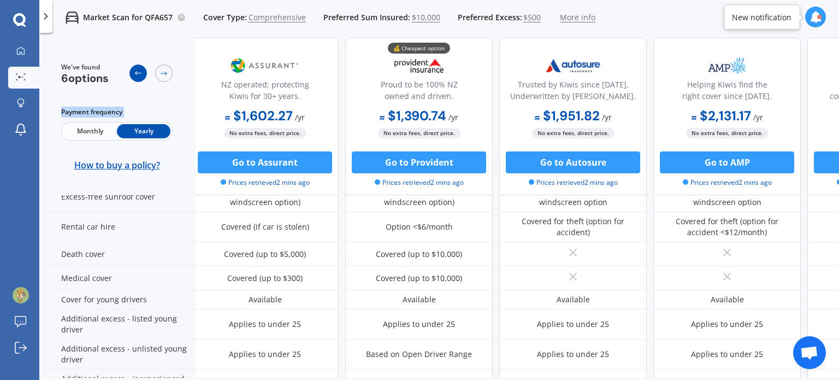
scroll to position [492, 0]
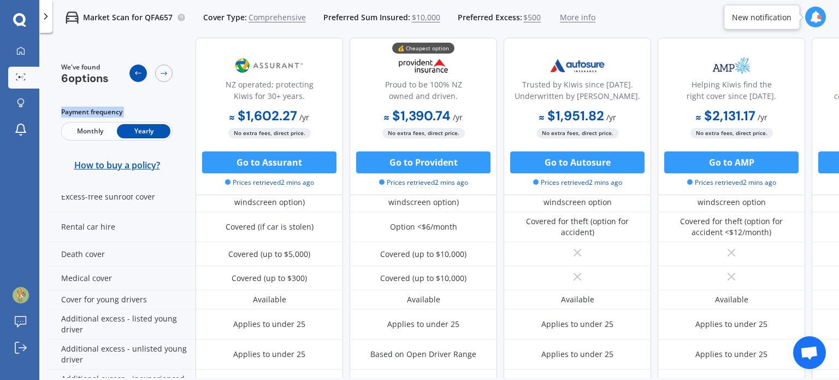
click at [133, 72] on div at bounding box center [137, 72] width 17 height 17
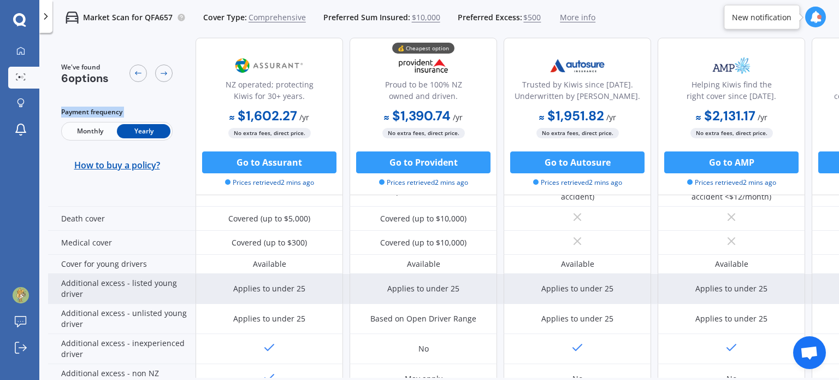
scroll to position [546, 0]
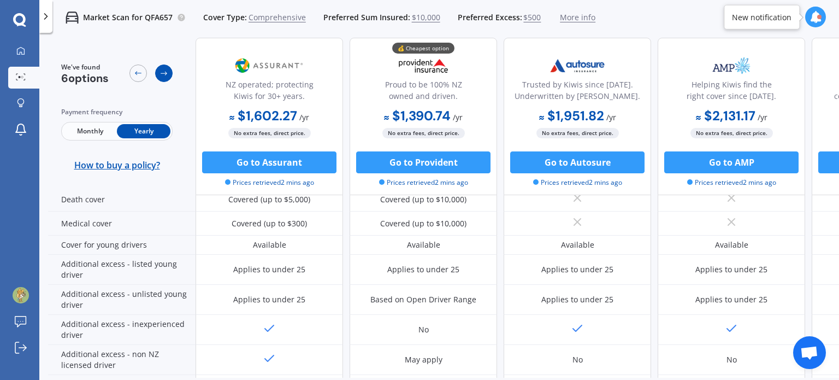
click at [164, 77] on icon at bounding box center [163, 73] width 9 height 9
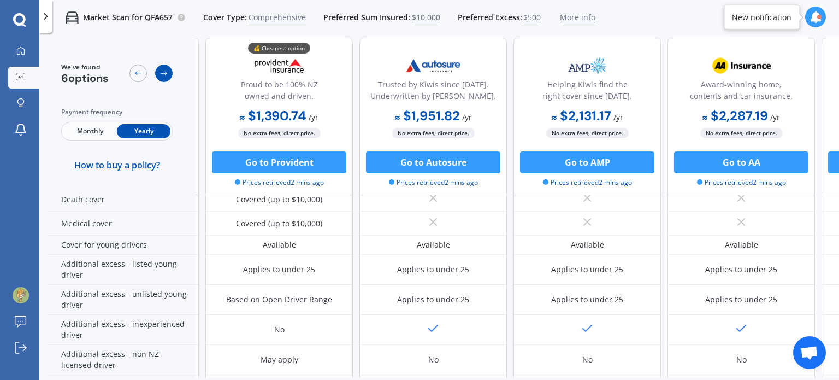
scroll to position [546, 147]
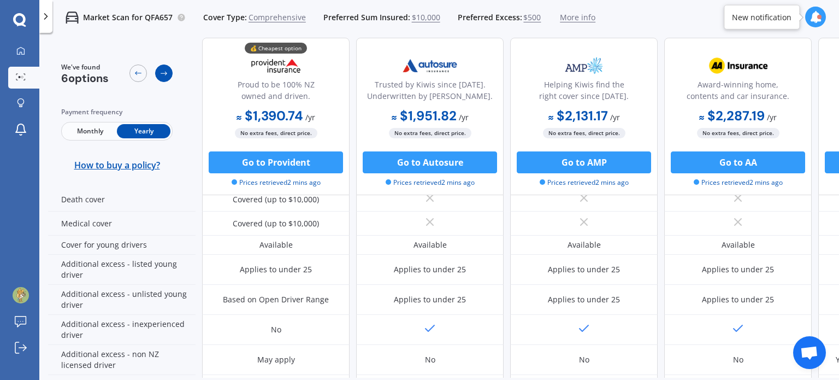
click at [164, 77] on icon at bounding box center [163, 73] width 9 height 9
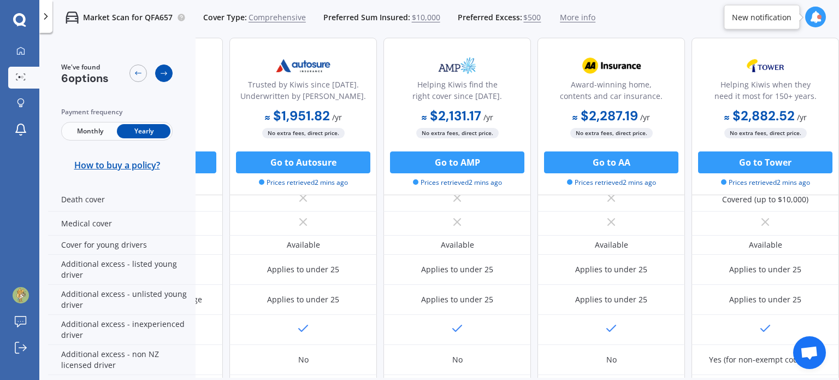
scroll to position [546, 280]
click at [164, 77] on icon at bounding box center [163, 73] width 9 height 9
click at [143, 74] on div at bounding box center [137, 72] width 17 height 17
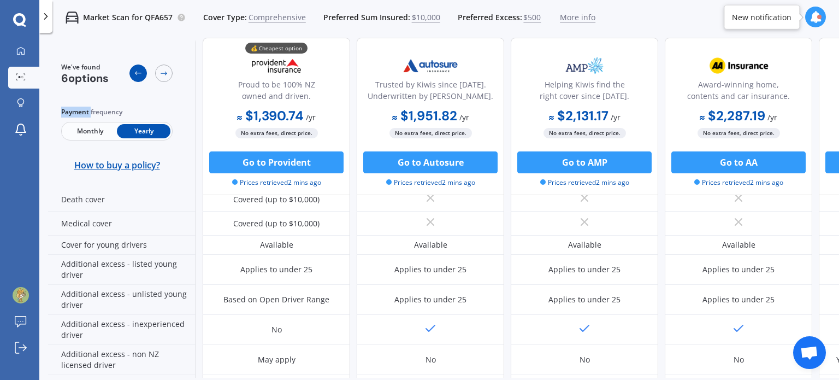
click at [143, 74] on div at bounding box center [137, 72] width 17 height 17
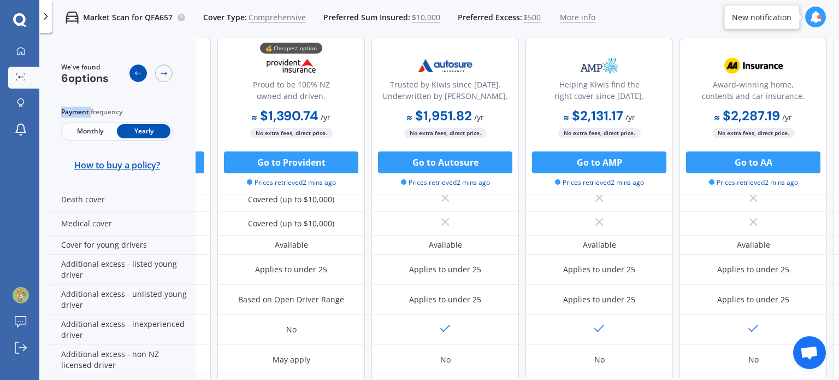
scroll to position [546, 4]
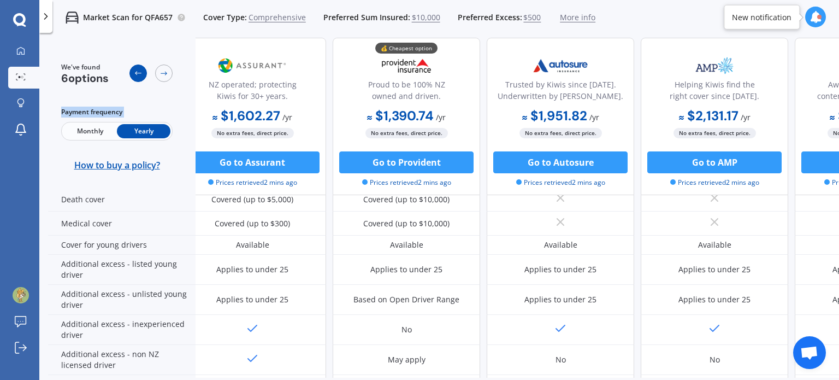
click at [143, 74] on div at bounding box center [137, 72] width 17 height 17
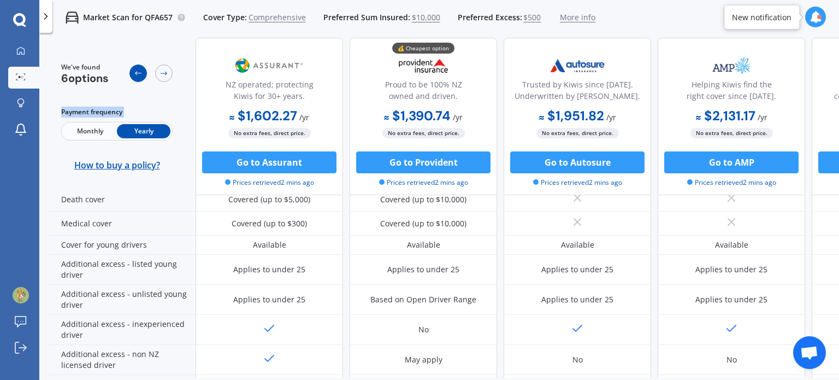
click at [143, 74] on div at bounding box center [137, 72] width 17 height 17
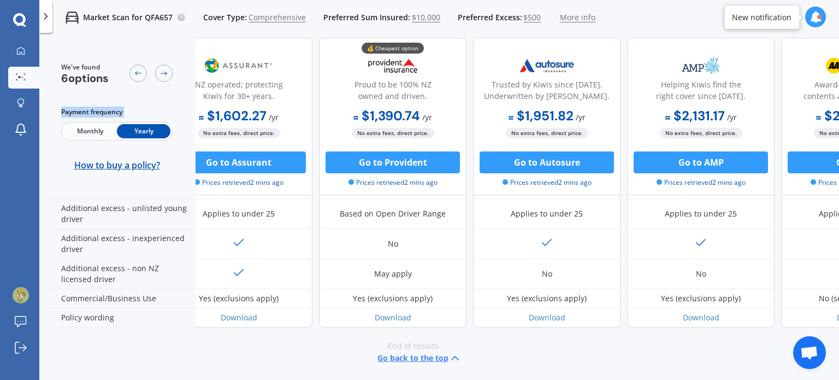
scroll to position [635, 0]
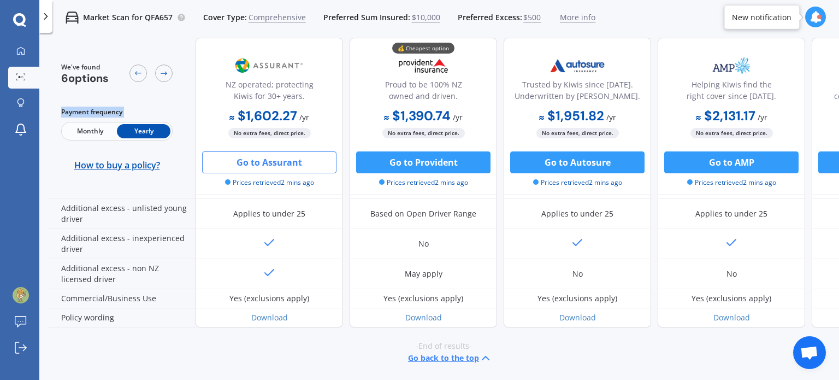
click at [252, 161] on button "Go to Assurant" at bounding box center [269, 162] width 134 height 22
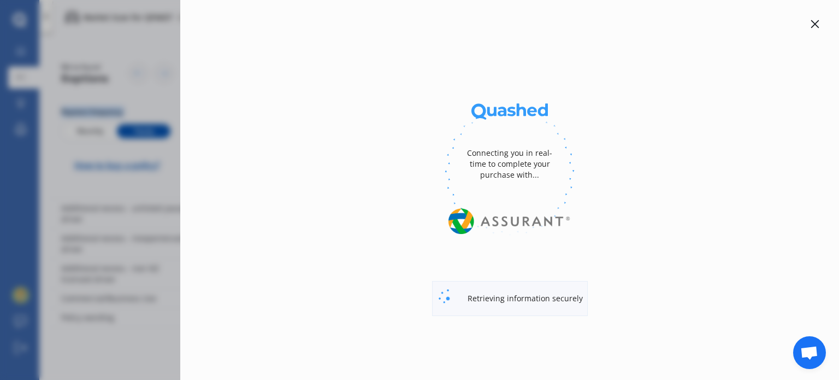
select select "full"
select select "0"
select select "Canterbury"
select select "TOYOTA"
select select "AQUA"
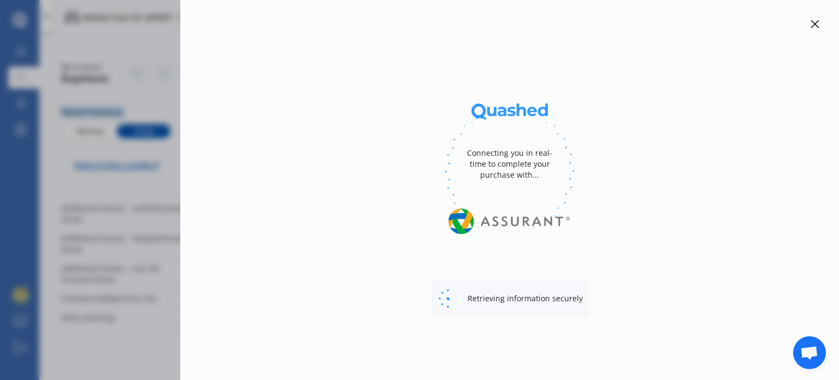
select select "(ALL OTHER)"
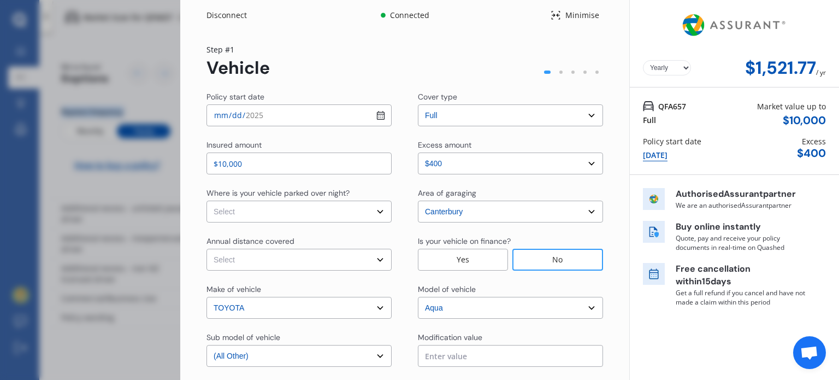
click at [326, 216] on select "Select In a garage On own property On street or road" at bounding box center [298, 211] width 185 height 22
select select "On own property"
click at [206, 200] on select "Select In a garage On own property On street or road" at bounding box center [298, 211] width 185 height 22
click at [311, 259] on select "Select Low (less than 15,000km per year) Average (15,000-30,000km per year) Hig…" at bounding box center [298, 260] width 185 height 22
select select "20000"
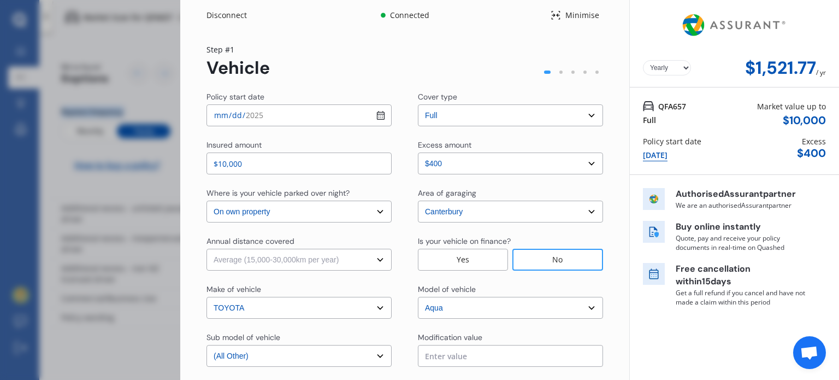
click at [206, 249] on select "Select Low (less than 15,000km per year) Average (15,000-30,000km per year) Hig…" at bounding box center [298, 260] width 185 height 22
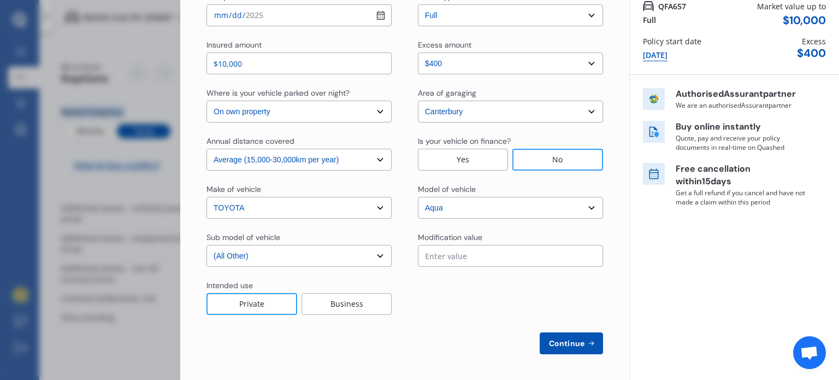
scroll to position [101, 0]
click at [329, 271] on div "Policy start date [DATE] Cover type Select cover type 3rd Party 3rd Party Fire …" at bounding box center [404, 172] width 397 height 363
click at [329, 264] on select "Select sub-model (All Other) Hatchback Hybrid" at bounding box center [298, 255] width 185 height 22
click at [330, 260] on select "Select sub-model (All Other) Hatchback Hybrid" at bounding box center [298, 255] width 185 height 22
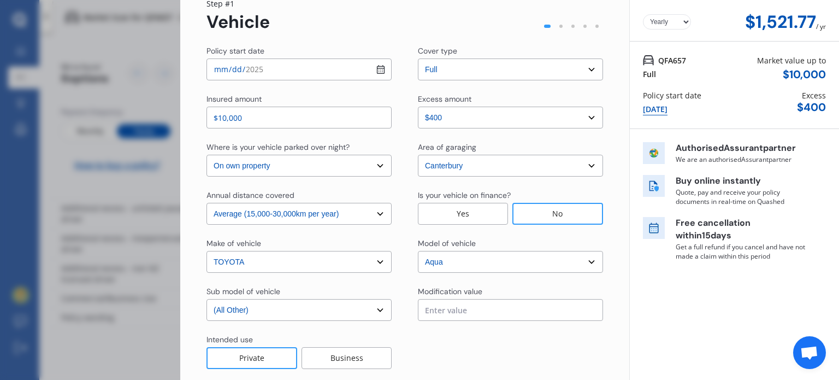
scroll to position [0, 0]
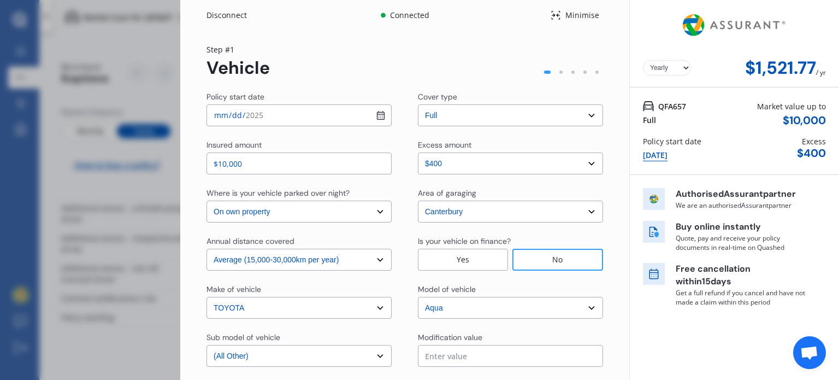
click at [559, 71] on div at bounding box center [560, 71] width 3 height 3
click at [557, 74] on div at bounding box center [561, 72] width 12 height 12
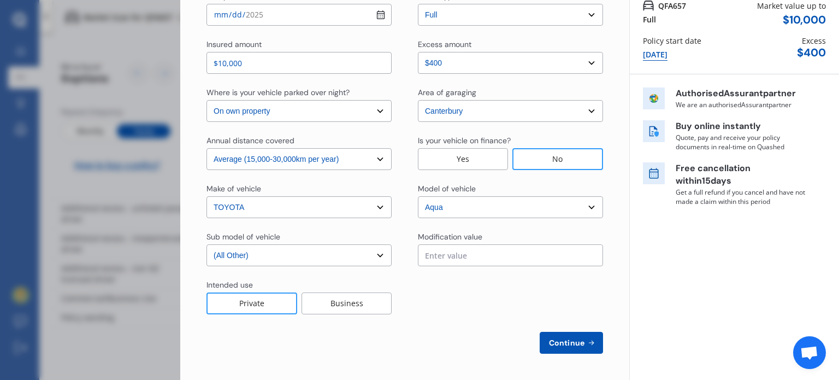
click at [559, 334] on button "Continue" at bounding box center [571, 343] width 63 height 22
select select "Miss"
select select "18"
select select "03"
select select "2004"
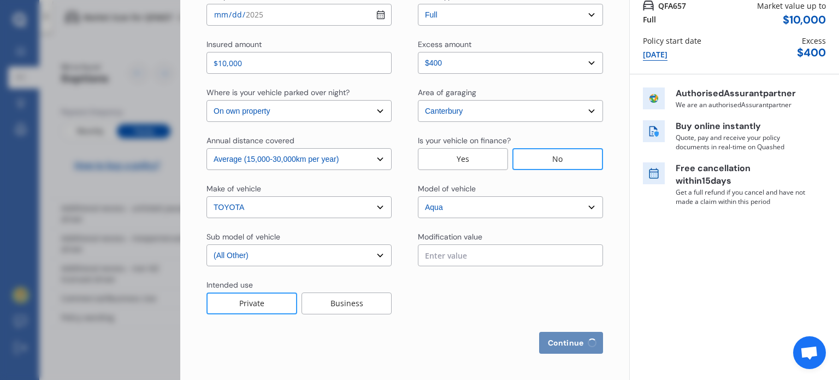
select select "restricted"
select select "2-4 years"
select select "[GEOGRAPHIC_DATA]"
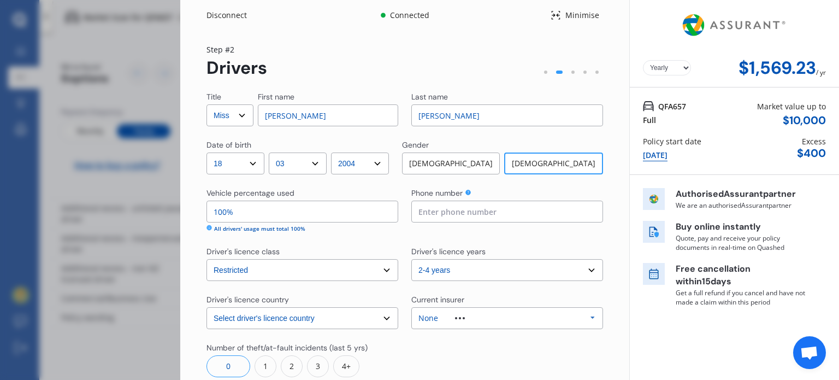
scroll to position [55, 0]
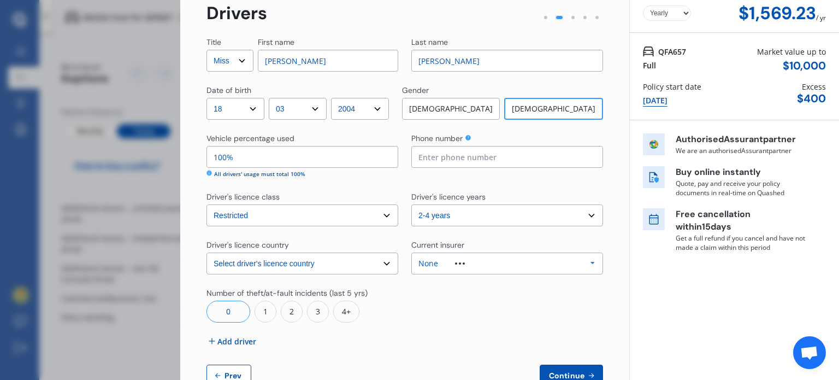
click at [240, 164] on input "100%" at bounding box center [302, 157] width 192 height 22
type input "1%"
type input "80%"
click at [505, 262] on div "None Allianz AAI AMI IAG - NZI/State [PERSON_NAME] Vero Unknown Other Insurer N…" at bounding box center [507, 263] width 192 height 22
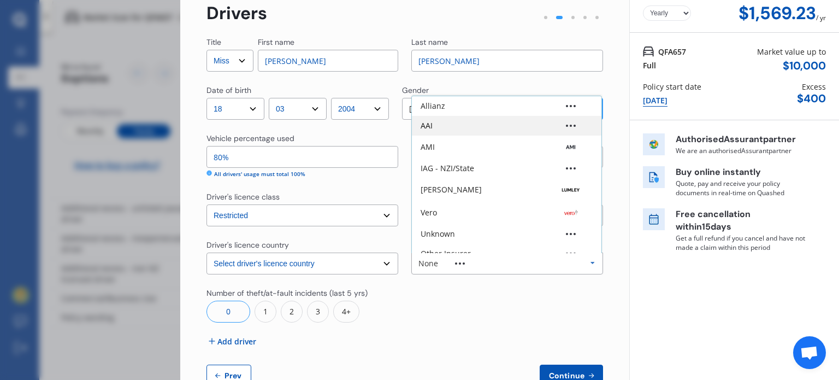
scroll to position [0, 0]
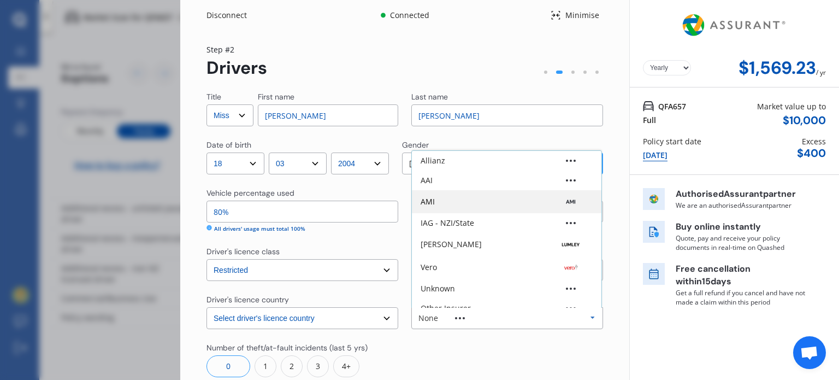
click at [484, 200] on div "AMI" at bounding box center [507, 201] width 172 height 11
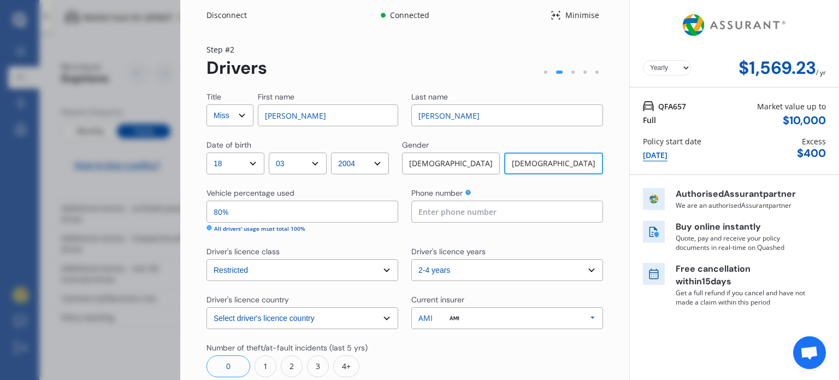
scroll to position [55, 0]
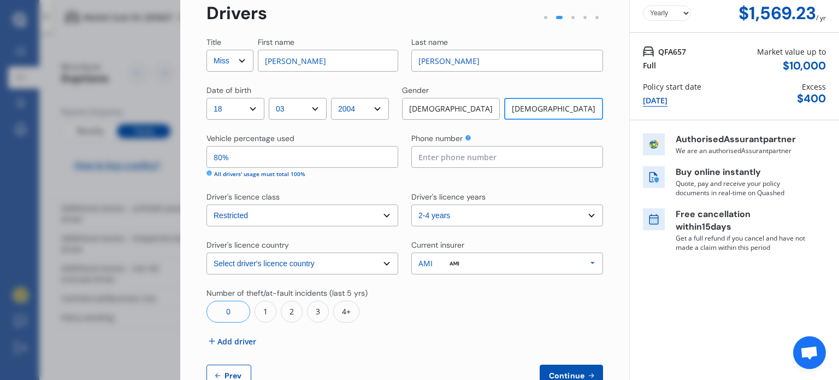
click at [474, 220] on select "Select driver's licence years Less than 1 year 1-2 years 2-4 years More than 4 …" at bounding box center [507, 215] width 192 height 22
click at [466, 218] on select "Select driver's licence years Less than 1 year 1-2 years 2-4 years More than 4 …" at bounding box center [507, 215] width 192 height 22
select select "more than 4 years"
click at [411, 204] on select "Select driver's licence years Less than 1 year 1-2 years 2-4 years More than 4 …" at bounding box center [507, 215] width 192 height 22
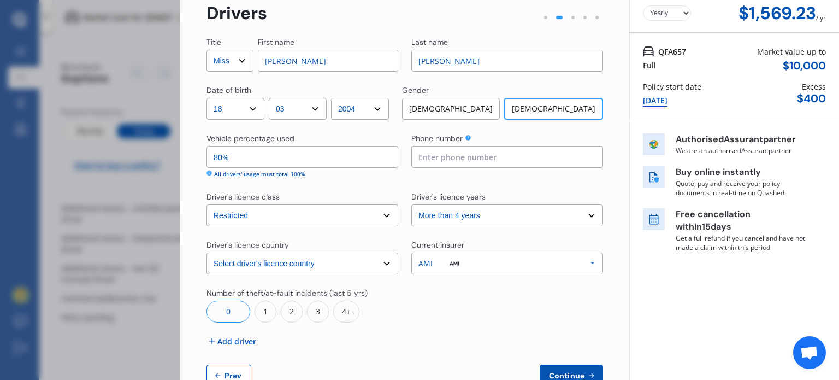
click at [468, 308] on div at bounding box center [507, 304] width 192 height 35
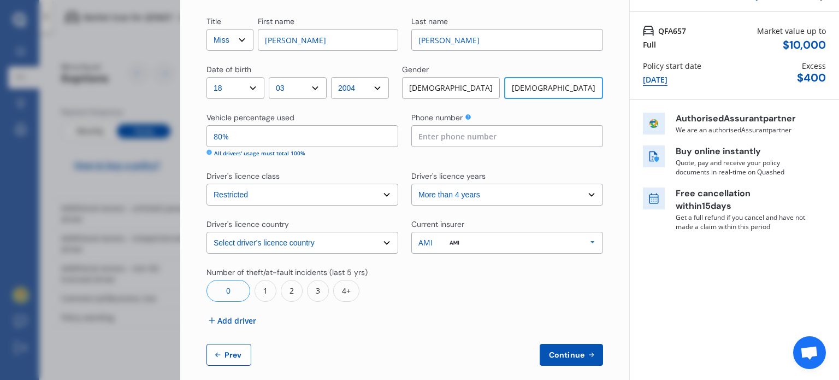
scroll to position [87, 0]
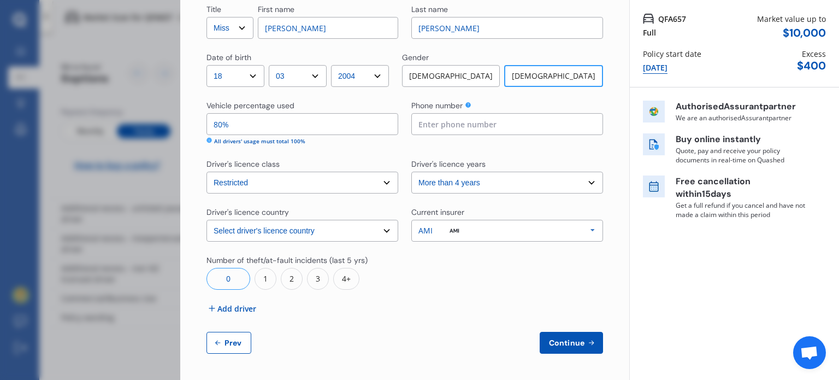
click at [232, 314] on span "Add driver" at bounding box center [236, 308] width 39 height 11
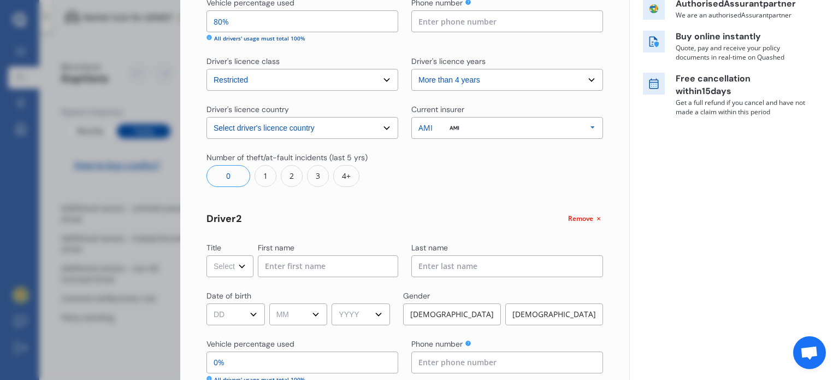
scroll to position [197, 0]
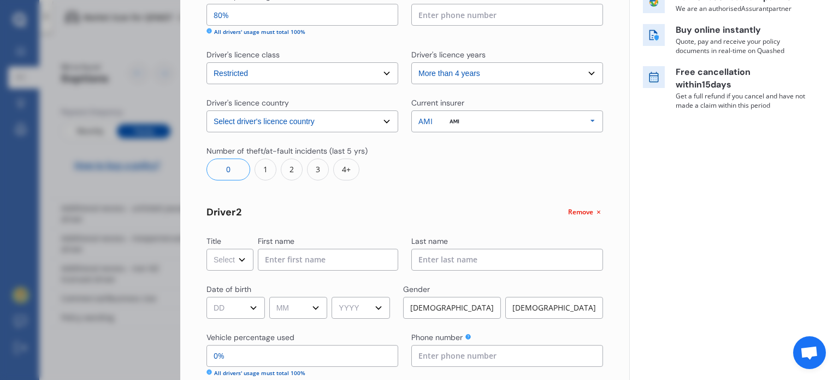
click at [253, 264] on div "Title Select Mr Mrs Miss Ms Dr First name" at bounding box center [302, 252] width 192 height 35
click at [226, 265] on select "Select Mr Mrs Miss Ms Dr" at bounding box center [229, 260] width 47 height 22
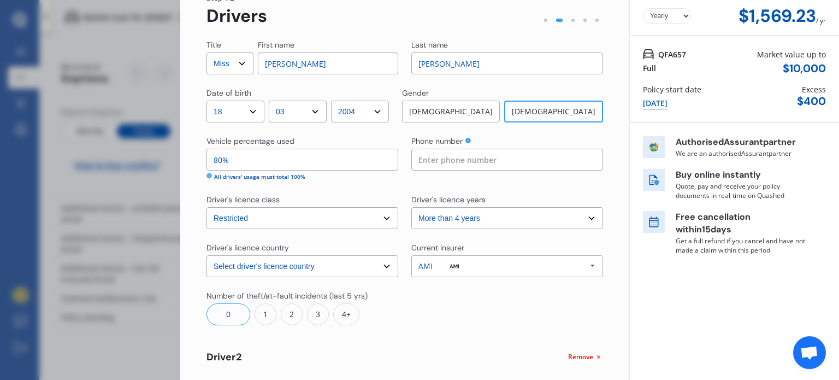
scroll to position [33, 0]
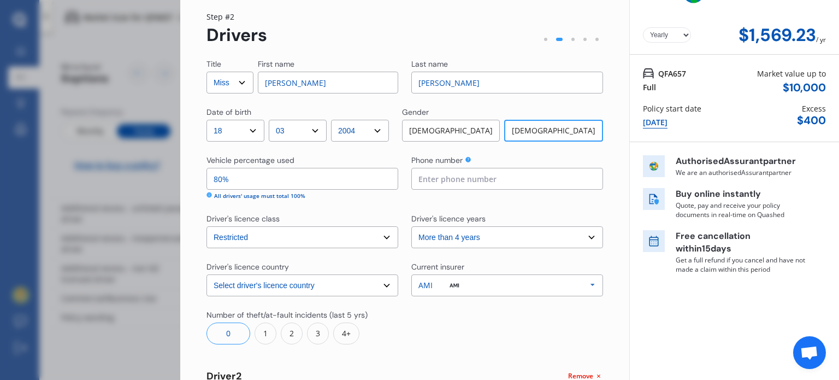
click at [228, 82] on select "Select Mr Mrs Miss Ms Dr" at bounding box center [229, 83] width 47 height 22
select select "Ms"
click at [206, 72] on select "Select Mr Mrs Miss Ms Dr" at bounding box center [229, 83] width 47 height 22
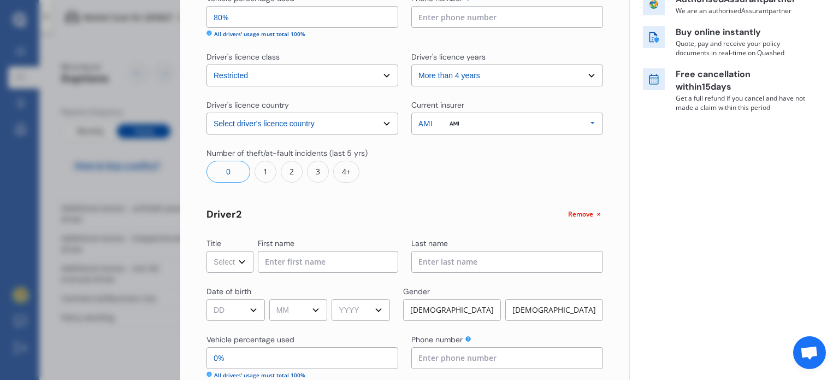
scroll to position [197, 0]
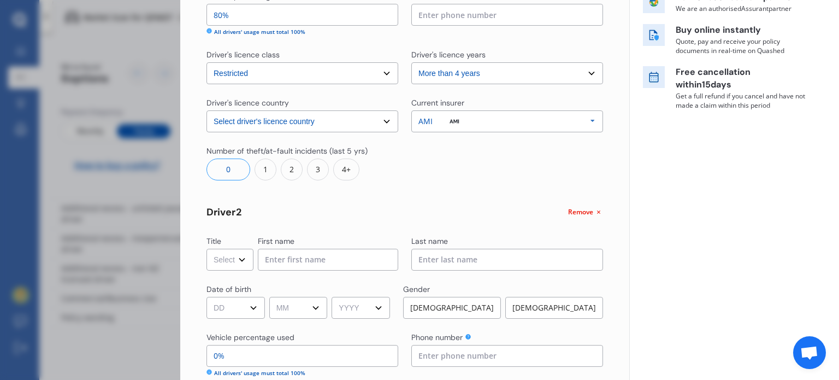
click at [243, 263] on select "Select Mr Mrs Miss Ms Dr" at bounding box center [229, 260] width 47 height 22
select select "Mr"
click at [206, 249] on select "Select Mr Mrs Miss Ms Dr" at bounding box center [229, 260] width 47 height 22
click at [305, 264] on input at bounding box center [328, 260] width 140 height 22
type input "Mark"
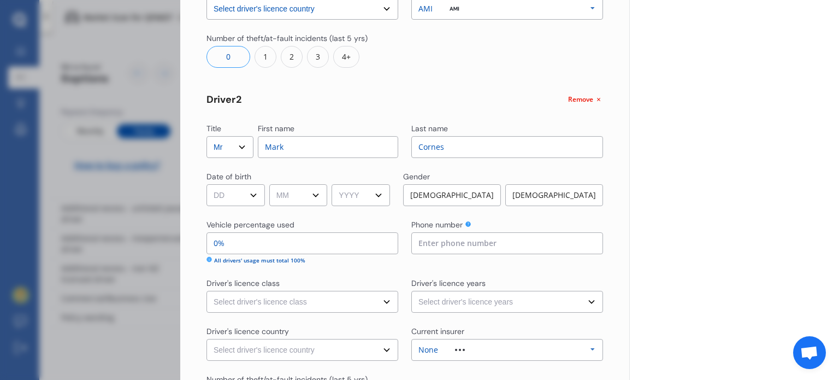
scroll to position [415, 0]
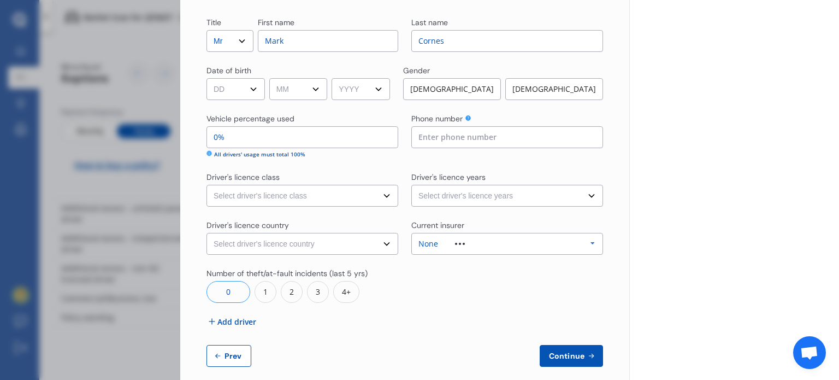
type input "Cornes"
drag, startPoint x: 240, startPoint y: 139, endPoint x: 190, endPoint y: 139, distance: 50.3
click at [190, 139] on div "Yearly Monthly $1,569.23 / yr Step # 2 Drivers Title Select Mr Mrs Miss Ms Dr F…" at bounding box center [404, 3] width 449 height 777
type input "2%"
type input "80%"
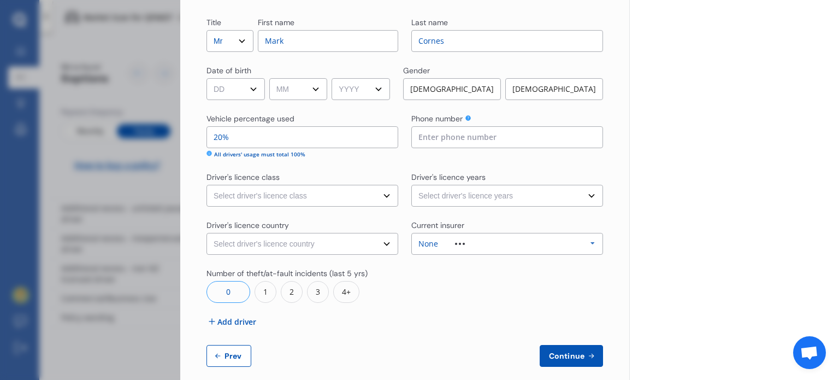
type input "20%"
click at [459, 196] on select "Select driver's licence years Less than 1 year 1-2 years 2-4 years More than 4 …" at bounding box center [507, 196] width 192 height 22
select select "more than 4 years"
click at [411, 185] on select "Select driver's licence years Less than 1 year 1-2 years 2-4 years More than 4 …" at bounding box center [507, 196] width 192 height 22
click at [330, 196] on select "Select driver's licence class None Learner Restricted Full" at bounding box center [302, 196] width 192 height 22
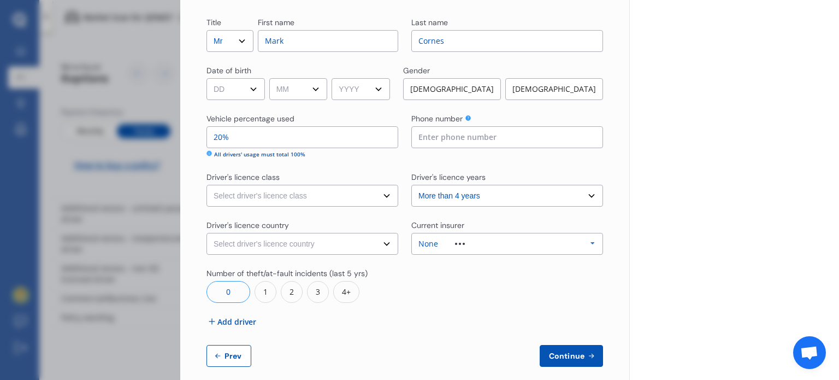
select select "full"
click at [206, 185] on select "Select driver's licence class None Learner Restricted Full" at bounding box center [302, 196] width 192 height 22
drag, startPoint x: 380, startPoint y: 245, endPoint x: 375, endPoint y: 251, distance: 8.1
click at [380, 245] on select "Select driver's licence country [GEOGRAPHIC_DATA] [GEOGRAPHIC_DATA] [GEOGRAPHIC…" at bounding box center [302, 244] width 192 height 22
select select "[GEOGRAPHIC_DATA]"
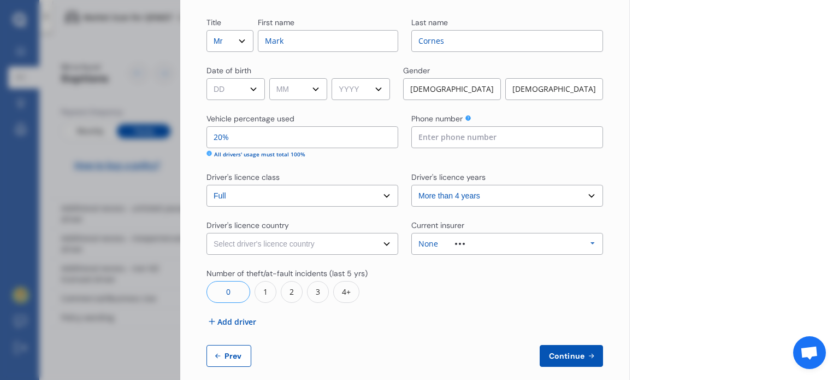
click at [206, 233] on select "Select driver's licence country [GEOGRAPHIC_DATA] [GEOGRAPHIC_DATA] [GEOGRAPHIC…" at bounding box center [302, 244] width 192 height 22
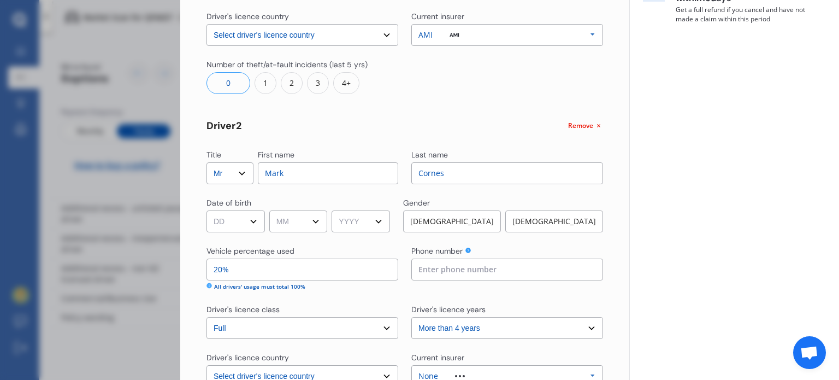
scroll to position [306, 0]
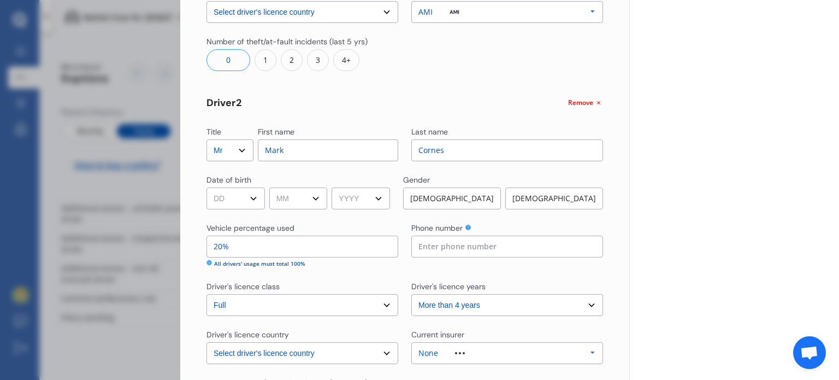
click at [478, 205] on div "[DEMOGRAPHIC_DATA]" at bounding box center [452, 198] width 98 height 22
click at [240, 198] on select "DD 01 02 03 04 05 06 07 08 09 10 11 12 13 14 15 16 17 18 19 20 21 22 23 24 25 2…" at bounding box center [235, 198] width 58 height 22
select select "25"
click at [206, 187] on select "DD 01 02 03 04 05 06 07 08 09 10 11 12 13 14 15 16 17 18 19 20 21 22 23 24 25 2…" at bounding box center [235, 198] width 58 height 22
click at [311, 194] on select "MM 01 02 03 04 05 06 07 08 09 10 11 12" at bounding box center [298, 198] width 58 height 22
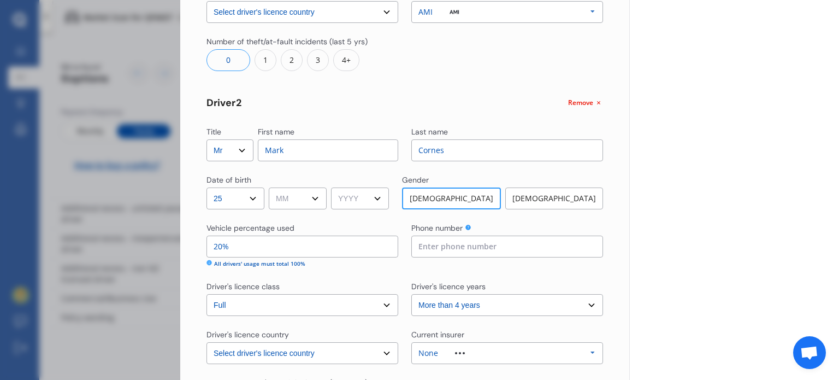
select select "05"
click at [271, 187] on select "MM 01 02 03 04 05 06 07 08 09 10 11 12" at bounding box center [298, 198] width 58 height 22
click at [371, 201] on select "YYYY 2009 2008 2007 2006 2005 2004 2003 2002 2001 2000 1999 1998 1997 1996 1995…" at bounding box center [360, 198] width 58 height 22
select select "2004"
click at [335, 187] on select "YYYY 2009 2008 2007 2006 2005 2004 2003 2002 2001 2000 1999 1998 1997 1996 1995…" at bounding box center [360, 198] width 58 height 22
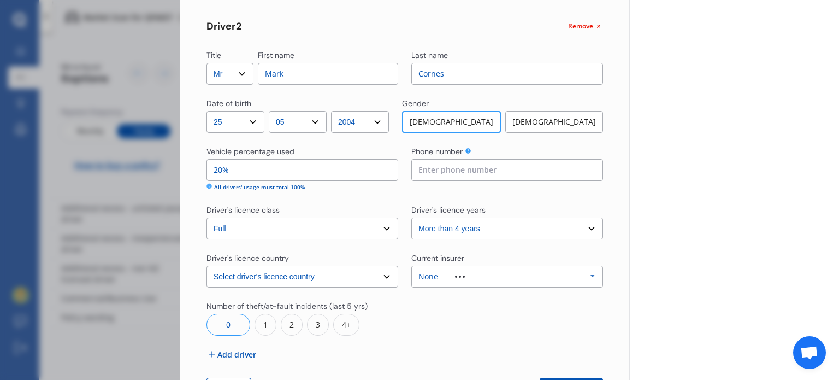
scroll to position [428, 0]
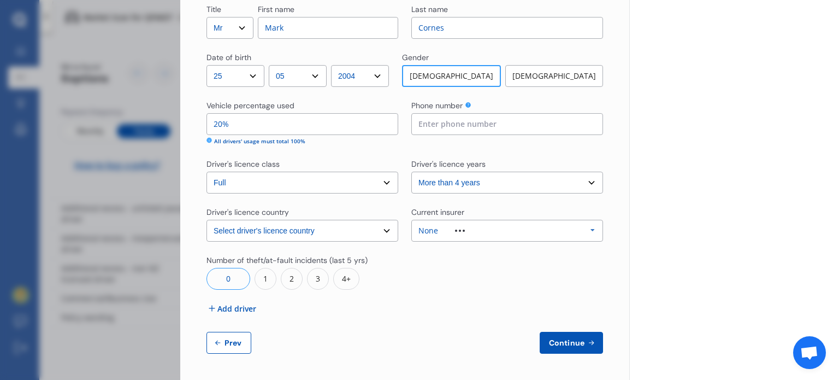
click at [581, 338] on button "Continue" at bounding box center [571, 343] width 63 height 22
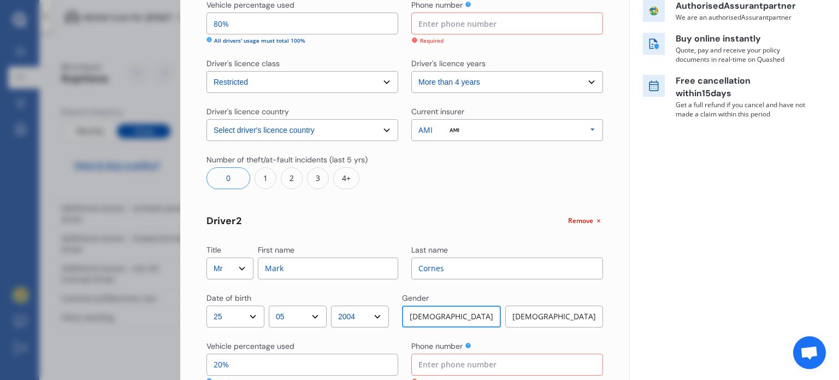
scroll to position [187, 0]
click at [494, 17] on input at bounding box center [507, 24] width 192 height 22
type input "0226548580"
click at [466, 7] on icon at bounding box center [467, 4] width 5 height 5
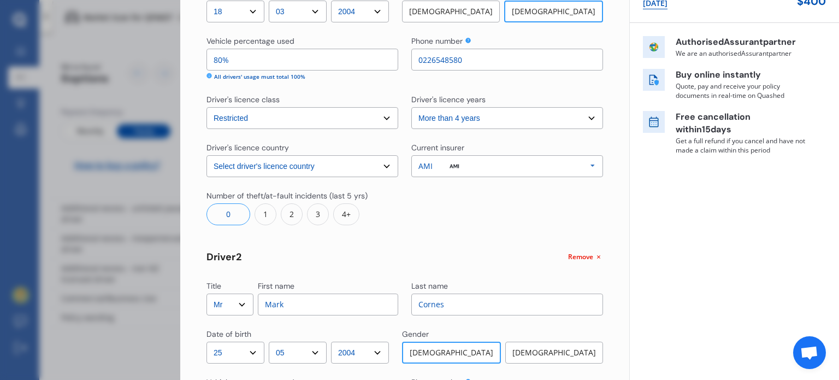
scroll to position [133, 0]
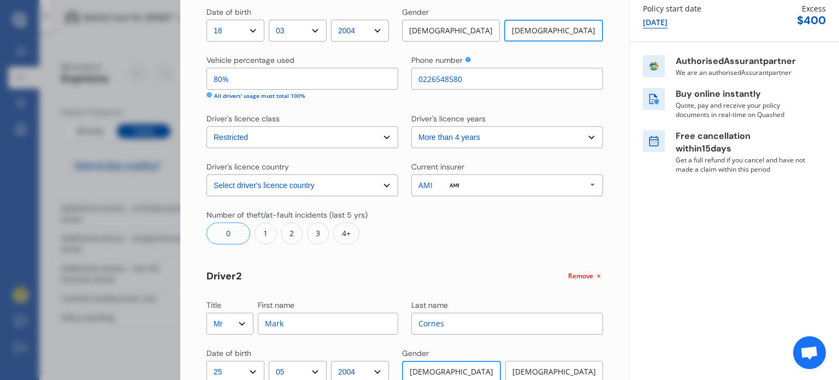
click at [465, 59] on icon at bounding box center [467, 59] width 5 height 5
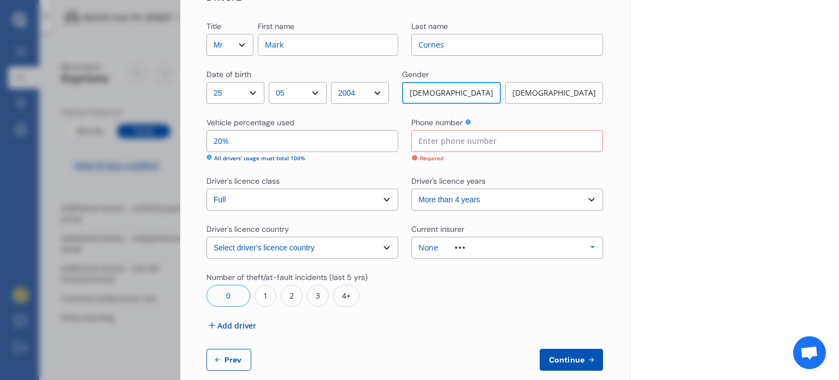
scroll to position [428, 0]
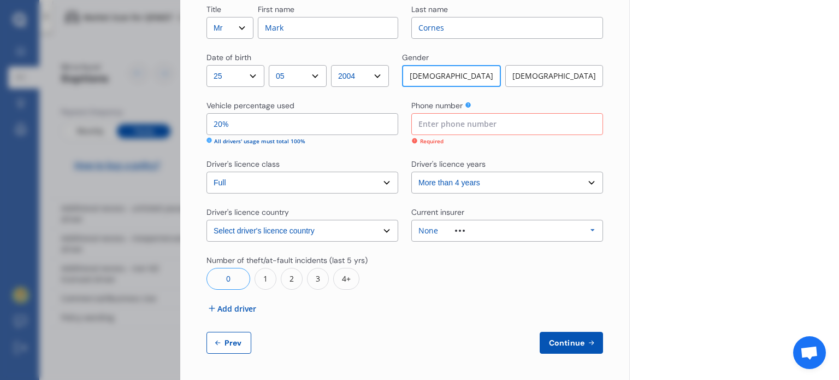
click at [476, 121] on input at bounding box center [507, 124] width 192 height 22
type input "0226548580"
click at [570, 346] on span "Continue" at bounding box center [567, 342] width 40 height 9
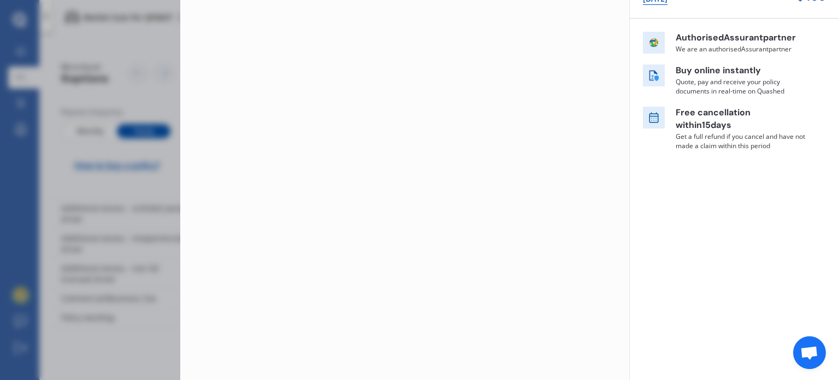
scroll to position [0, 0]
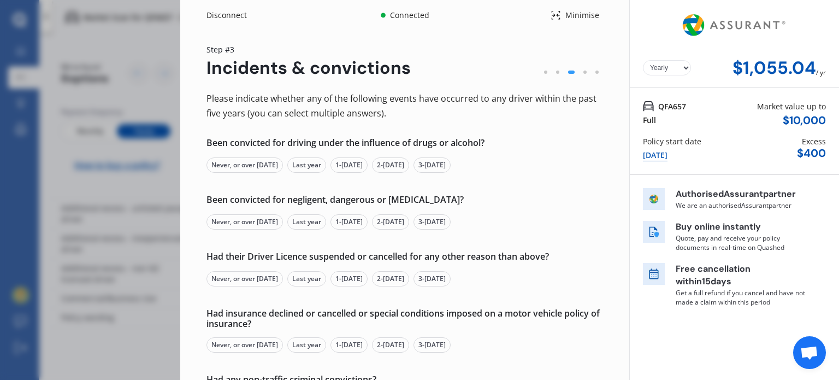
click at [283, 163] on div "Never, or over [DATE]" at bounding box center [244, 164] width 76 height 15
click at [281, 224] on div "Never, or over [DATE]" at bounding box center [244, 221] width 76 height 15
click at [267, 278] on div "Never, or over [DATE]" at bounding box center [244, 278] width 76 height 15
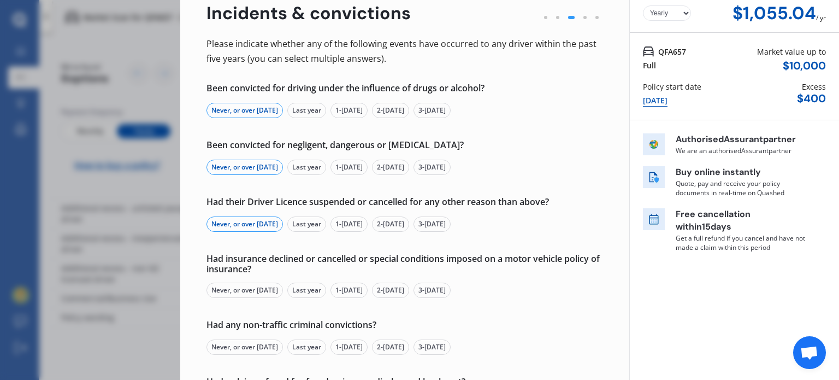
click at [267, 279] on div "Had insurance declined or cancelled or special conditions imposed on a motor ve…" at bounding box center [404, 275] width 397 height 44
click at [264, 285] on div "Never, or over [DATE]" at bounding box center [244, 289] width 76 height 15
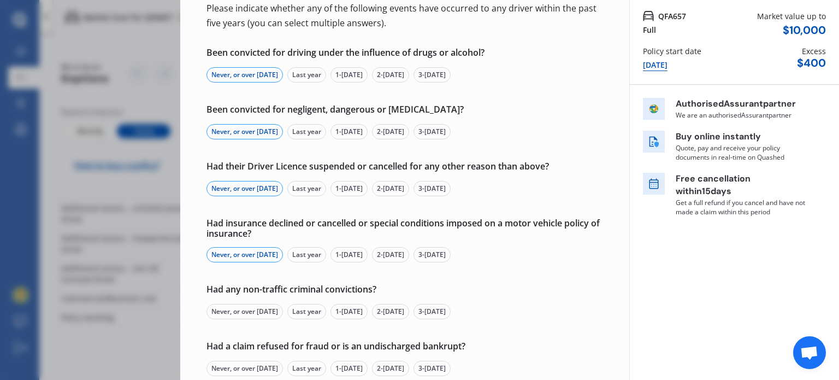
scroll to position [109, 0]
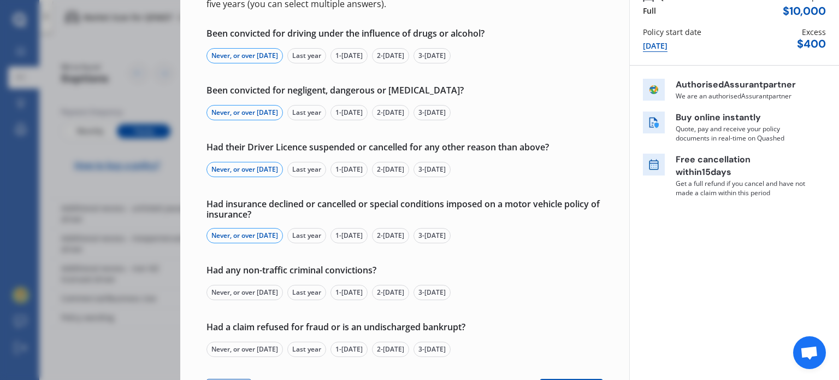
click at [231, 296] on div "Never, or over [DATE]" at bounding box center [244, 292] width 76 height 15
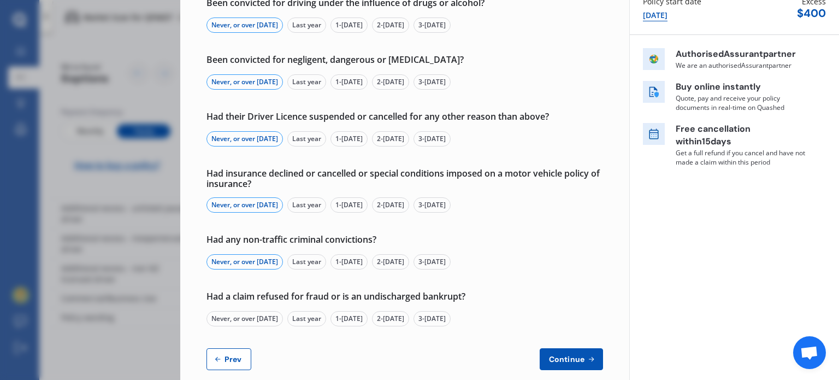
scroll to position [156, 0]
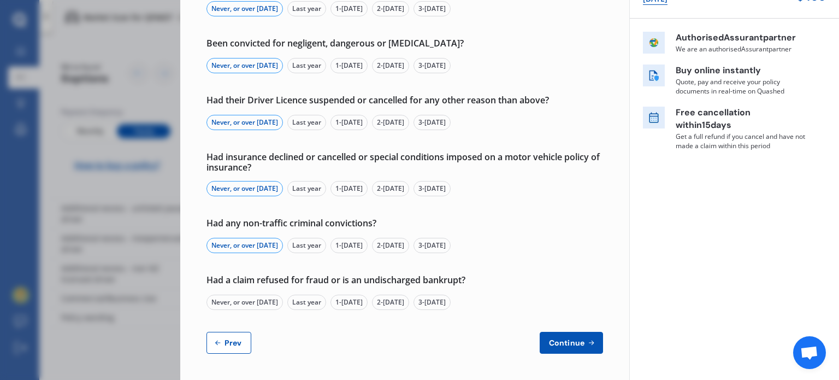
click at [231, 296] on div "Never, or over [DATE]" at bounding box center [244, 301] width 76 height 15
click at [563, 338] on span "Continue" at bounding box center [567, 342] width 40 height 9
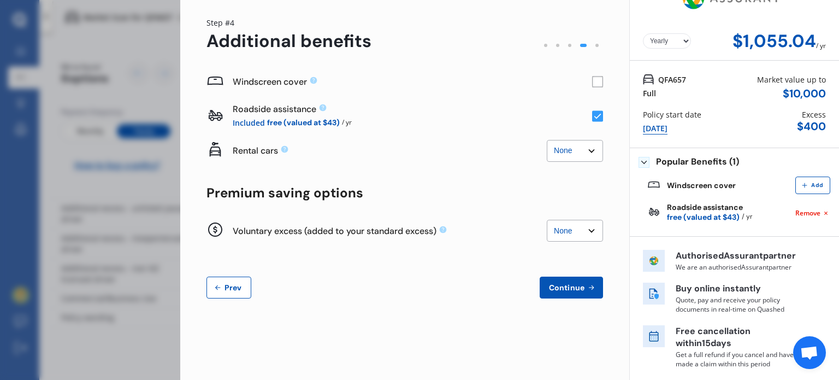
scroll to position [0, 0]
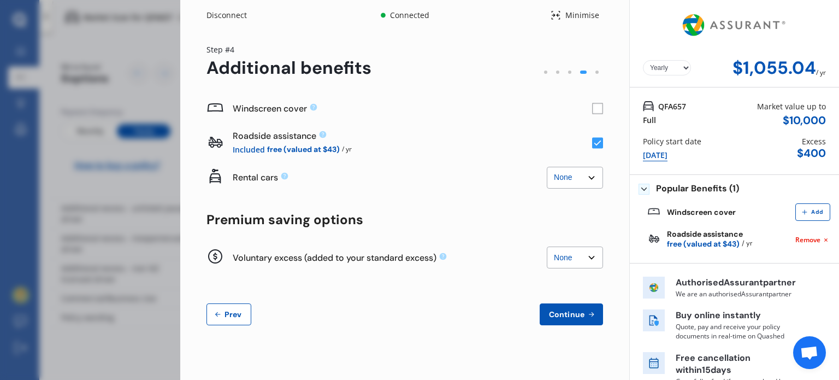
click at [592, 108] on rect at bounding box center [597, 108] width 11 height 11
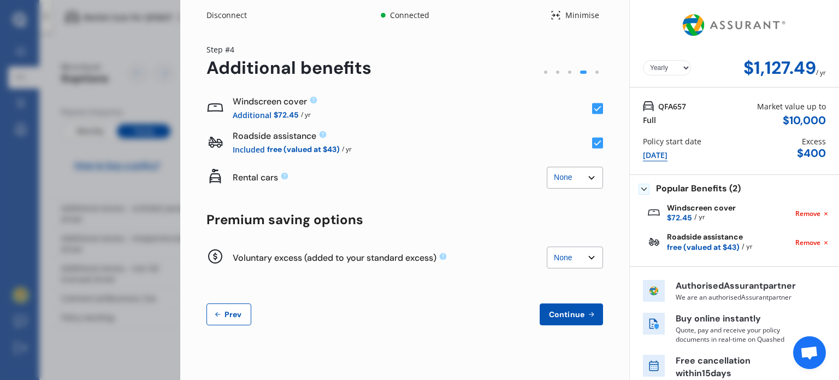
click at [592, 108] on rect at bounding box center [597, 108] width 11 height 11
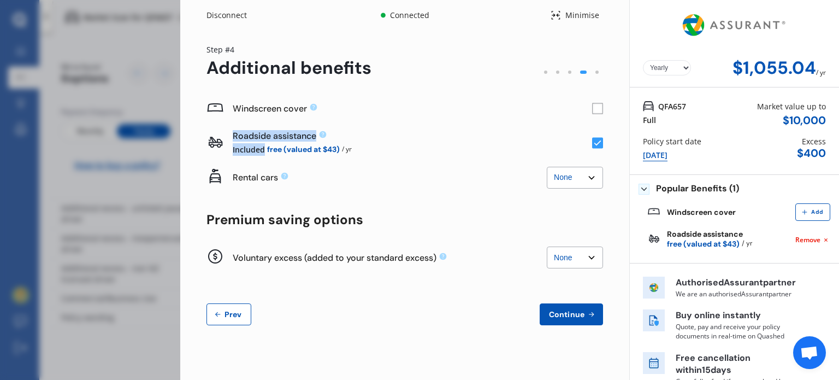
click at [592, 108] on rect at bounding box center [597, 108] width 11 height 11
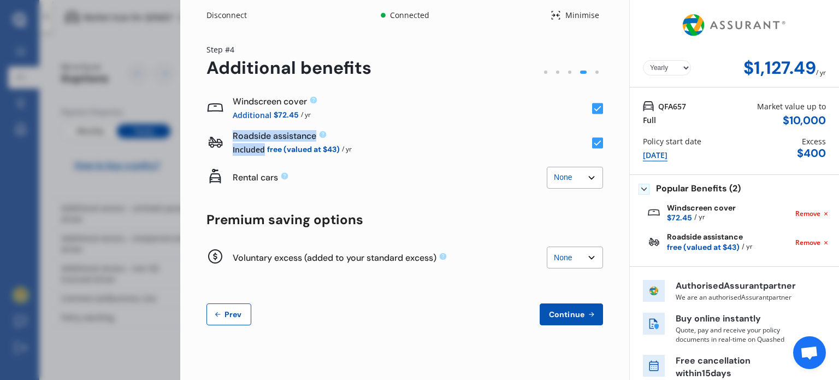
click at [581, 264] on select "None $500 $1,000" at bounding box center [575, 257] width 56 height 22
click at [582, 262] on select "None $500 $1,000" at bounding box center [575, 257] width 56 height 22
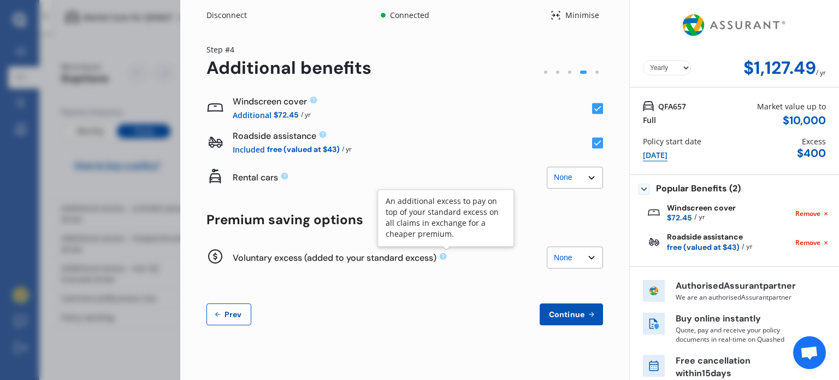
click at [444, 256] on icon at bounding box center [443, 256] width 7 height 7
click at [465, 276] on div "Windscreen cover Additional $72.45 / yr Roadside assistance Included free (valu…" at bounding box center [404, 208] width 397 height 234
click at [556, 318] on span "Continue" at bounding box center [567, 314] width 40 height 9
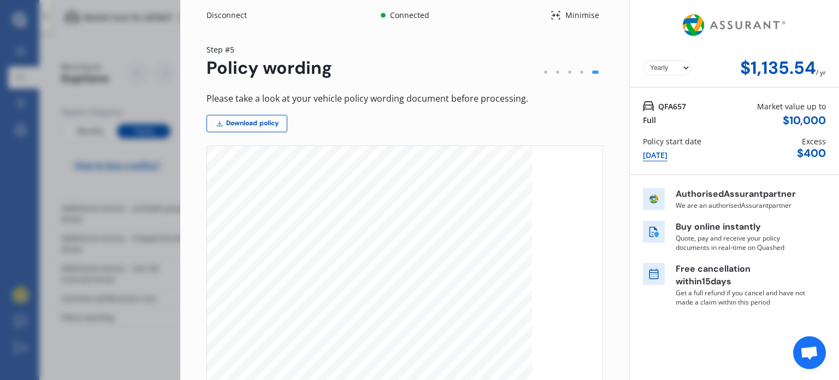
click at [554, 13] on icon at bounding box center [556, 15] width 10 height 13
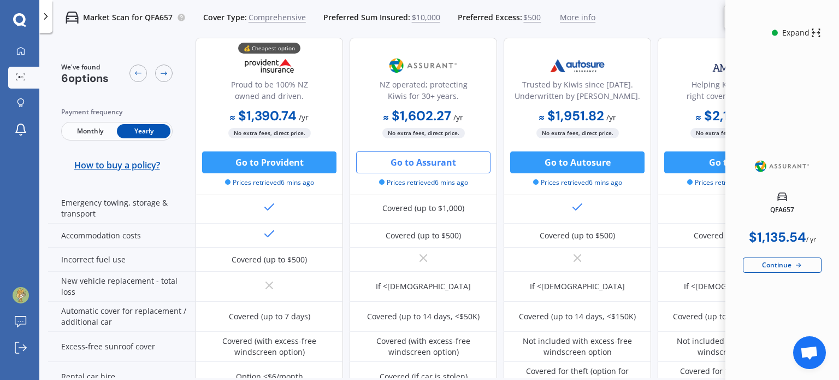
scroll to position [253, 0]
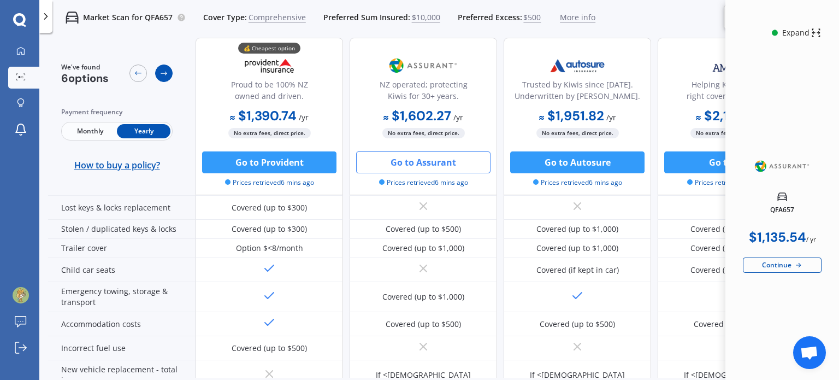
click at [160, 77] on icon at bounding box center [163, 73] width 9 height 9
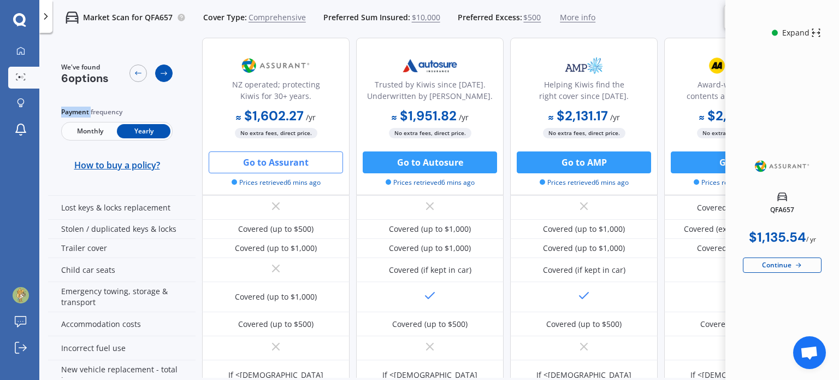
click at [160, 77] on icon at bounding box center [163, 73] width 9 height 9
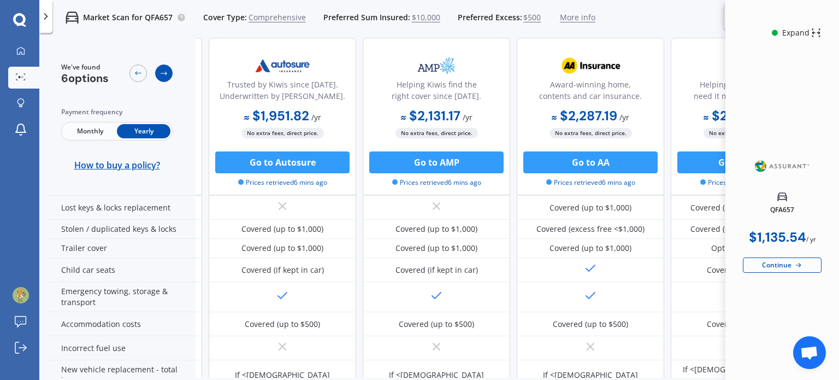
click at [160, 77] on icon at bounding box center [163, 73] width 9 height 9
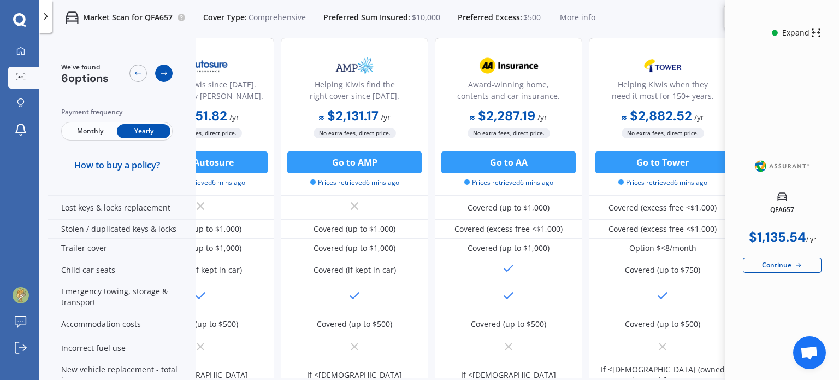
scroll to position [253, 393]
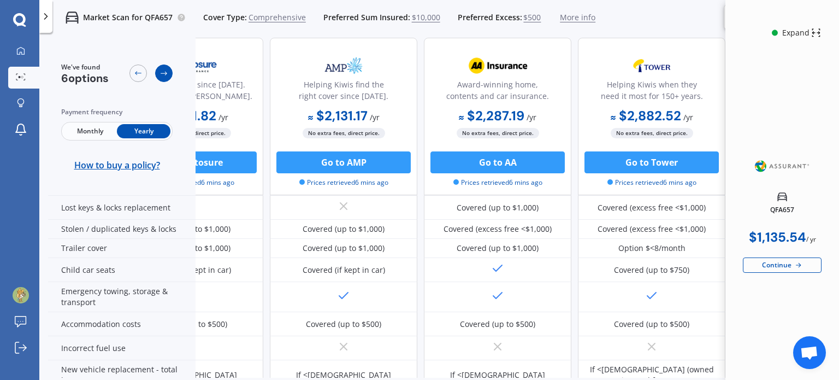
click at [160, 77] on icon at bounding box center [163, 73] width 9 height 9
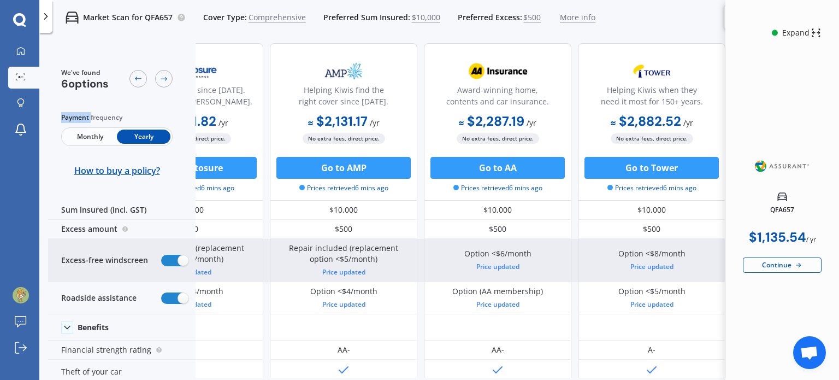
scroll to position [0, 393]
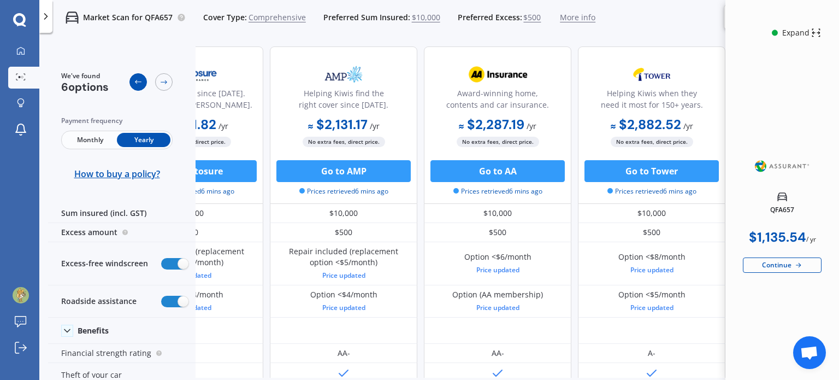
click at [135, 87] on div at bounding box center [137, 81] width 17 height 17
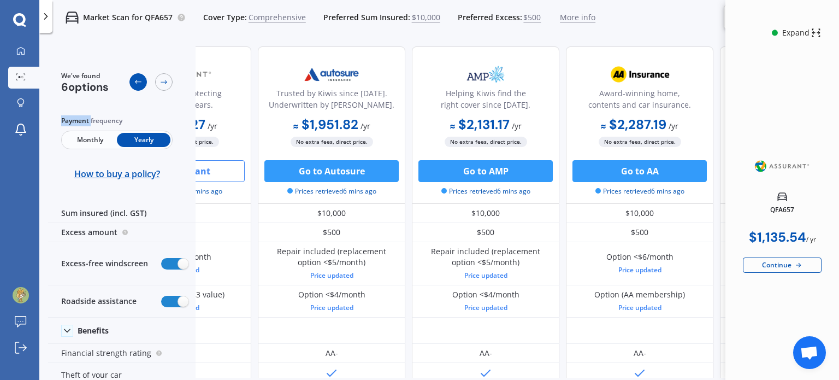
click at [135, 87] on div at bounding box center [137, 81] width 17 height 17
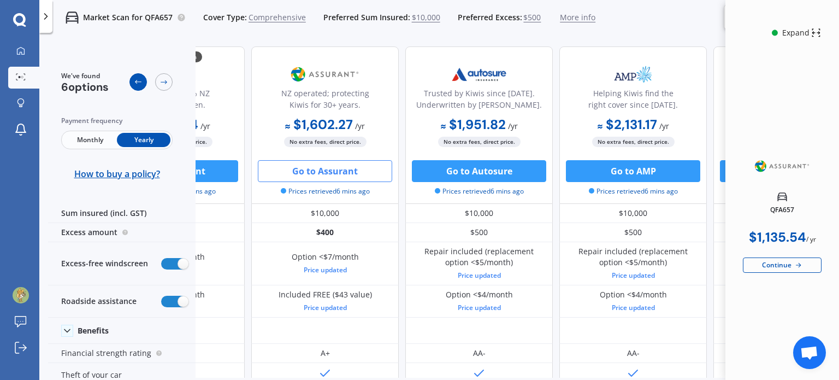
click at [135, 87] on div at bounding box center [137, 81] width 17 height 17
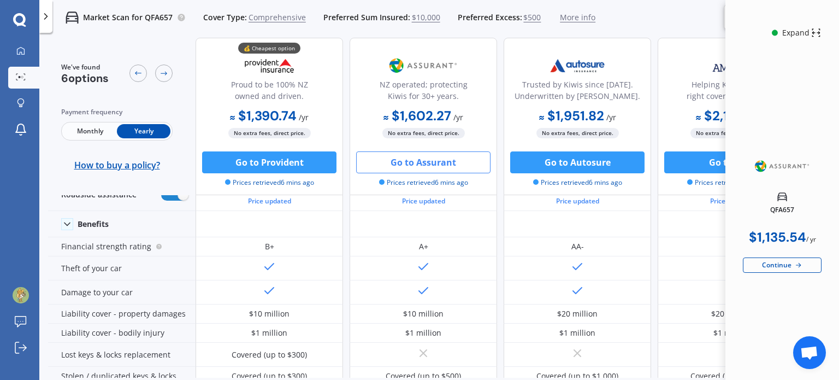
scroll to position [0, 0]
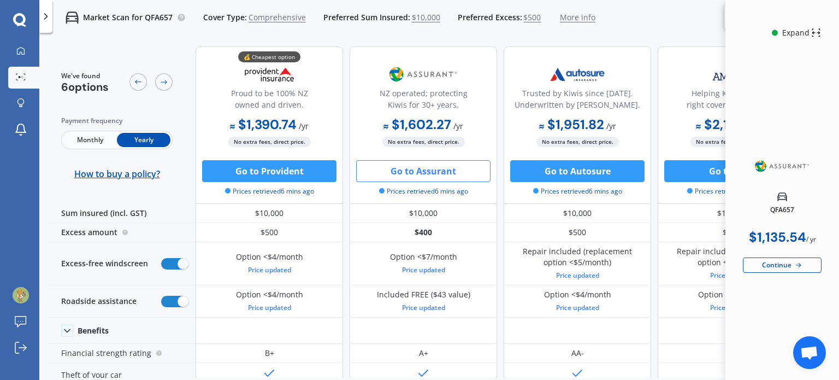
click at [809, 36] on div "Expand" at bounding box center [796, 32] width 31 height 11
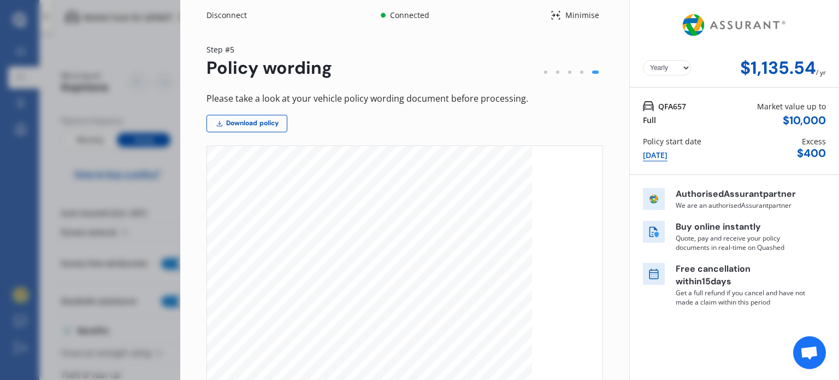
click at [575, 15] on div "Minimise" at bounding box center [582, 15] width 42 height 11
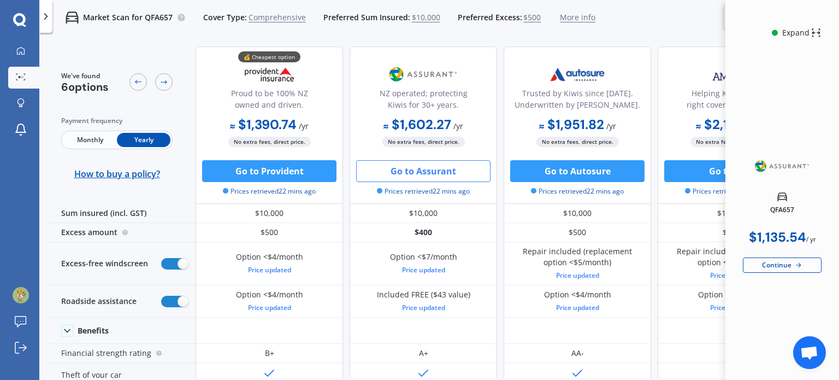
click at [812, 30] on icon at bounding box center [816, 33] width 8 height 8
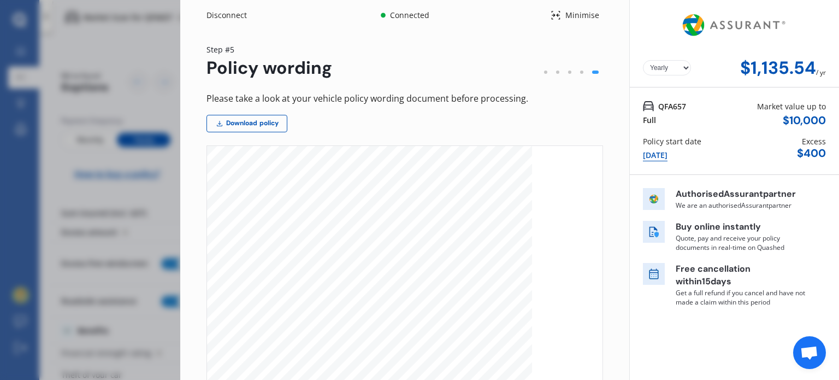
click at [590, 19] on div "Minimise" at bounding box center [582, 15] width 42 height 11
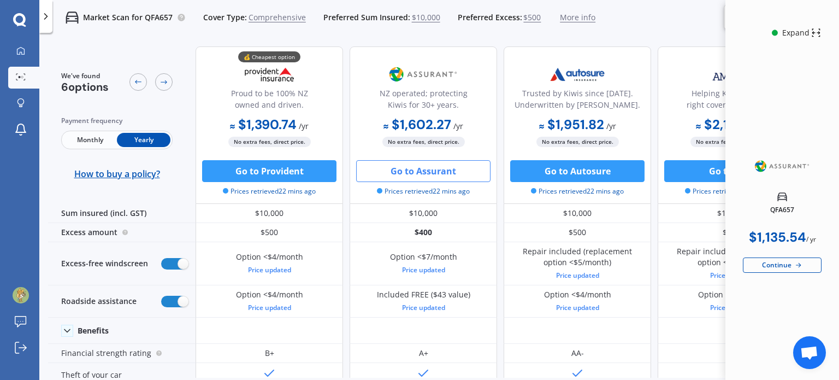
click at [819, 31] on icon at bounding box center [816, 32] width 10 height 13
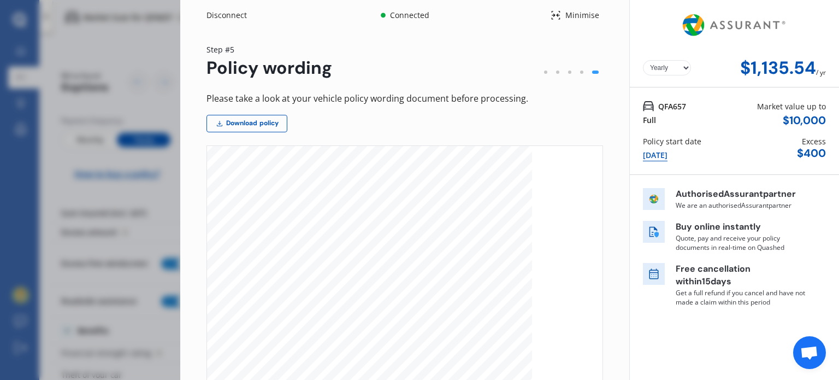
scroll to position [1475, 0]
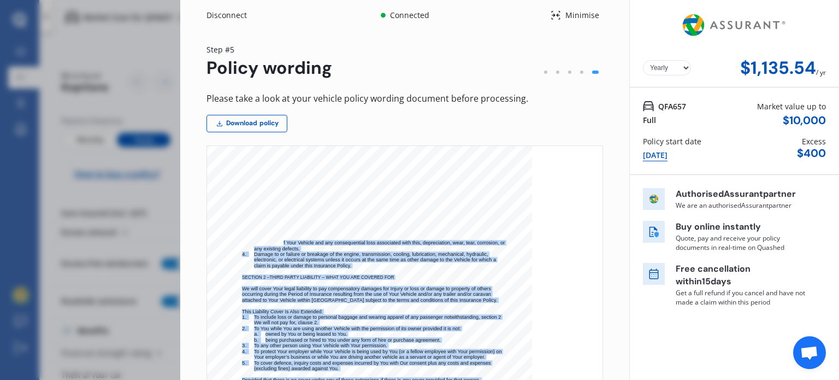
drag, startPoint x: 249, startPoint y: 240, endPoint x: 282, endPoint y: 240, distance: 33.3
click at [282, 240] on div "MVIB V6 [DATE] 4 NATURAL DISASTER In respect of the Vehicle(s) specified in the…" at bounding box center [369, 279] width 325 height 460
click at [282, 240] on span "Loss of use of Your Vehicle and any consequential loss associated with this, de…" at bounding box center [379, 242] width 251 height 5
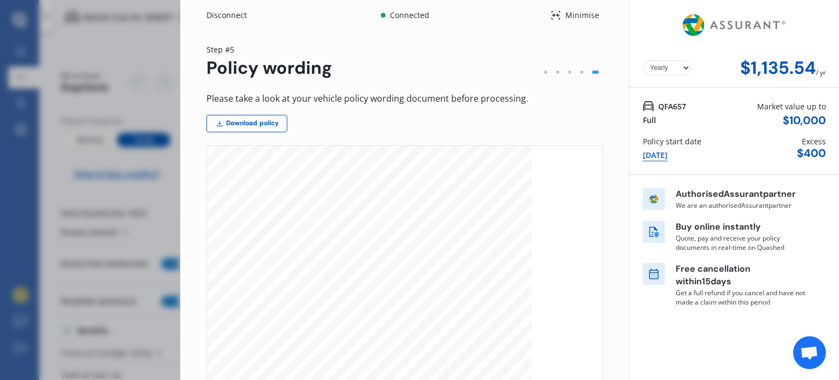
click at [330, 246] on div "MVIB V6 [DATE] 4 NATURAL DISASTER In respect of the Vehicle(s) specified in the…" at bounding box center [369, 279] width 325 height 460
drag, startPoint x: 296, startPoint y: 250, endPoint x: 254, endPoint y: 241, distance: 42.8
click at [207, 49] on span "3. Loss of use of Your Vehicle and any consequential loss associated with this,…" at bounding box center [207, 49] width 0 height 0
click at [315, 249] on div "MVIB V6 [DATE] 4 NATURAL DISASTER In respect of the Vehicle(s) specified in the…" at bounding box center [369, 279] width 325 height 460
drag, startPoint x: 255, startPoint y: 244, endPoint x: 312, endPoint y: 243, distance: 57.9
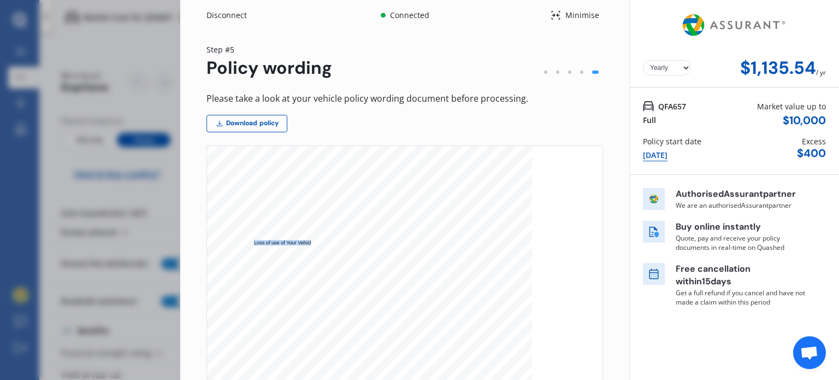
click at [312, 243] on span "Loss of use of Your Vehicle and any consequential loss associated with this, de…" at bounding box center [379, 242] width 251 height 5
drag, startPoint x: 315, startPoint y: 243, endPoint x: 411, endPoint y: 243, distance: 96.7
click at [411, 243] on span "Loss of use of Your Vehicle and any consequential loss associated with this, de…" at bounding box center [379, 242] width 251 height 5
drag, startPoint x: 253, startPoint y: 240, endPoint x: 292, endPoint y: 242, distance: 38.8
click at [292, 242] on div "MVIB V6 [DATE] 4 NATURAL DISASTER In respect of the Vehicle(s) specified in the…" at bounding box center [369, 279] width 325 height 460
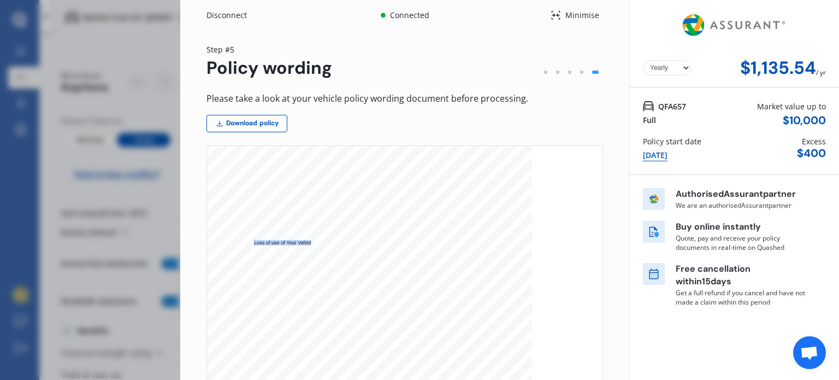
drag, startPoint x: 311, startPoint y: 240, endPoint x: 255, endPoint y: 240, distance: 56.3
click at [255, 240] on span "Loss of use of Your Vehicle and any consequential loss associated with this, de…" at bounding box center [379, 242] width 251 height 5
click at [318, 249] on div "MVIB V6 [DATE] 4 NATURAL DISASTER In respect of the Vehicle(s) specified in the…" at bounding box center [369, 279] width 325 height 460
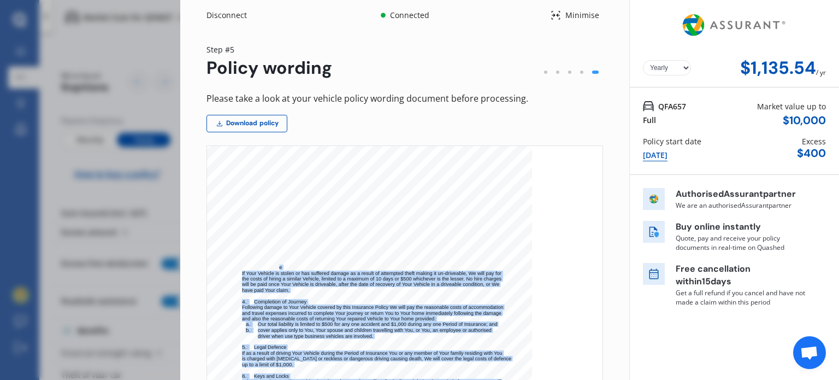
drag, startPoint x: 237, startPoint y: 273, endPoint x: 280, endPoint y: 267, distance: 43.0
click at [280, 267] on div "MVIB V6 [DATE] 2 But not for use in connection with: courier, delivery, driving…" at bounding box center [369, 344] width 325 height 460
click at [299, 279] on span "the costs of hiring a similar Vehicle, limited to a maximum of 10 days or $500 …" at bounding box center [371, 278] width 259 height 5
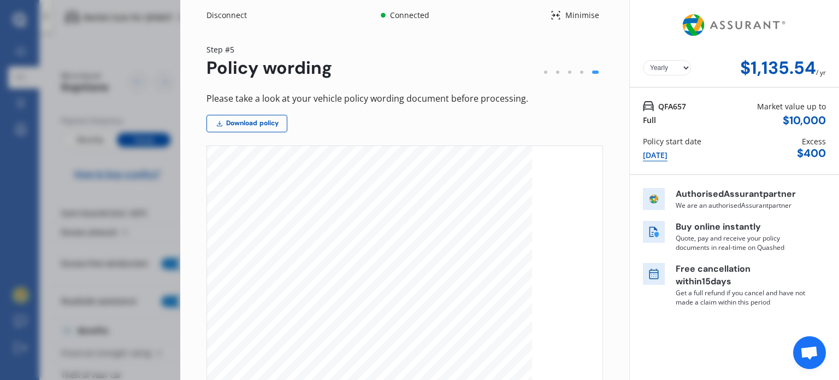
scroll to position [1475, 0]
drag, startPoint x: 324, startPoint y: 243, endPoint x: 411, endPoint y: 243, distance: 86.8
click at [411, 243] on span "Loss of use of Your Vehicle and any consequential loss associated with this, de…" at bounding box center [379, 242] width 251 height 5
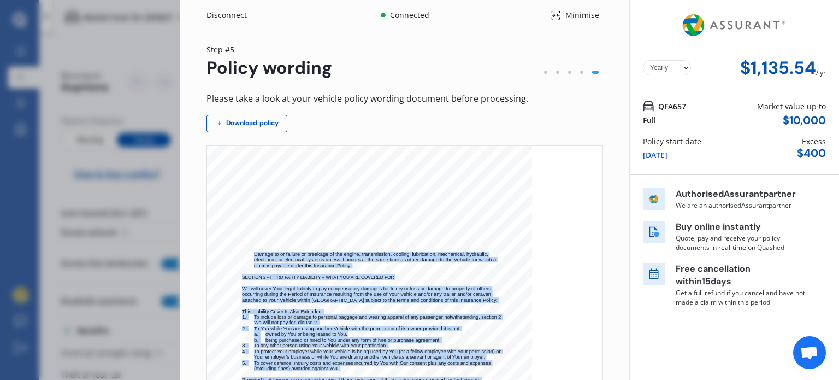
drag, startPoint x: 254, startPoint y: 251, endPoint x: 409, endPoint y: 269, distance: 155.6
click at [409, 269] on div "MVIB V6 [DATE] 4 NATURAL DISASTER In respect of the Vehicle(s) specified in the…" at bounding box center [369, 279] width 325 height 460
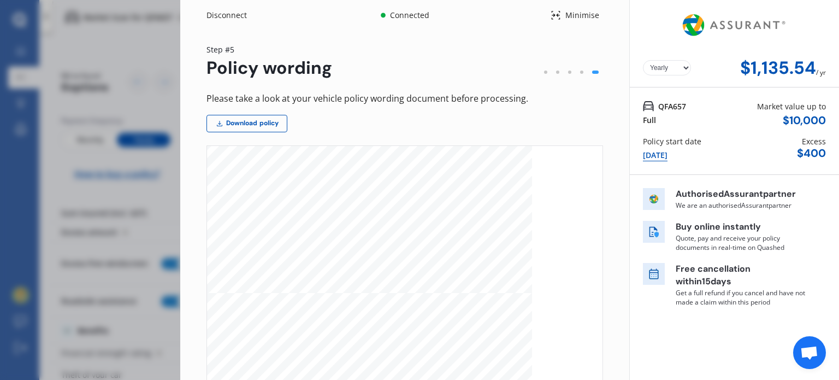
scroll to position [0, 0]
